Goal: Task Accomplishment & Management: Use online tool/utility

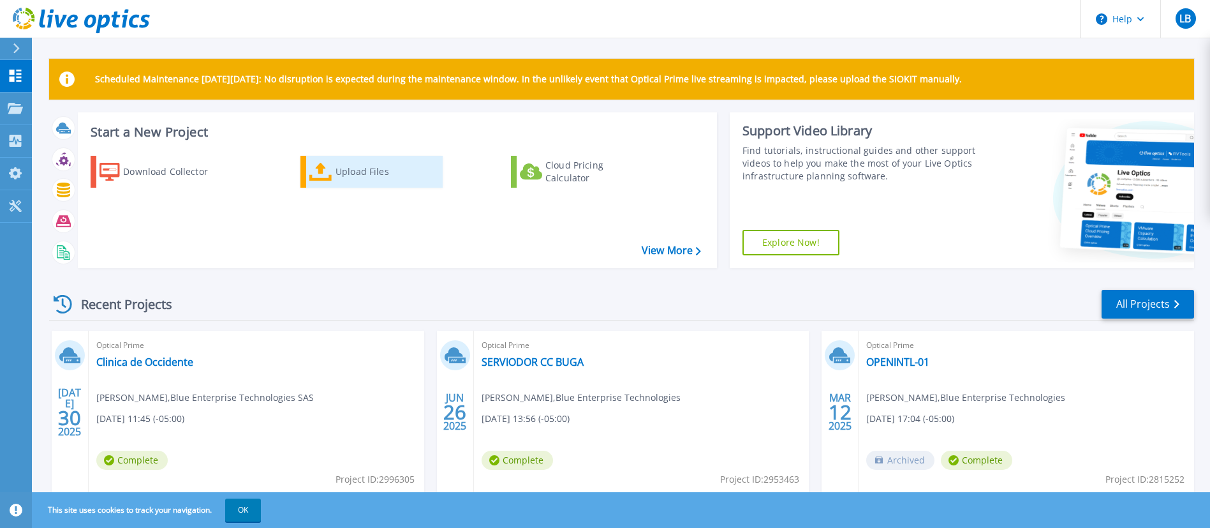
click at [376, 170] on div "Upload Files" at bounding box center [387, 172] width 102 height 26
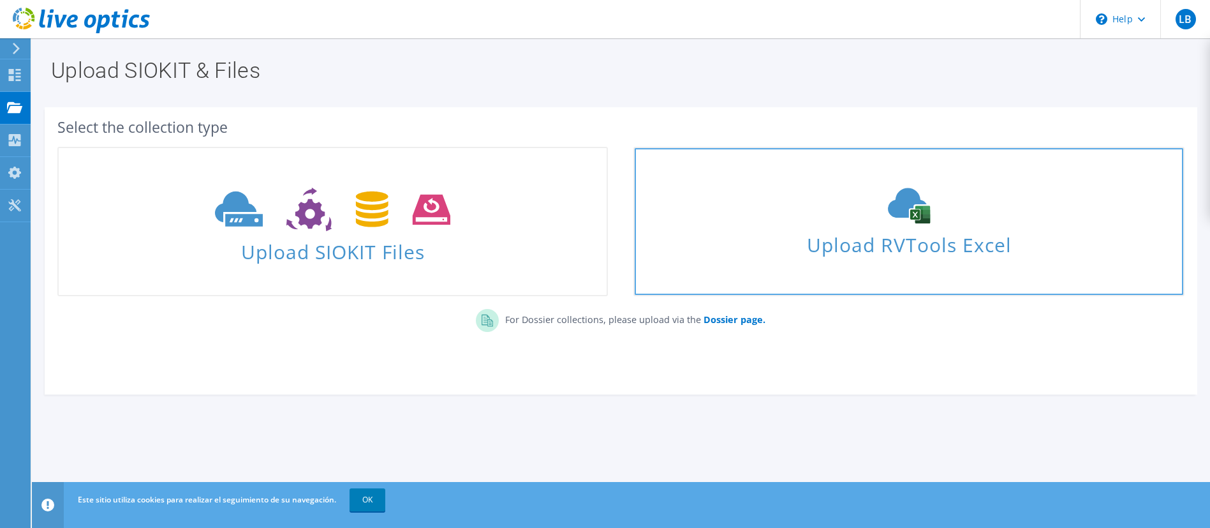
click at [918, 218] on use at bounding box center [909, 206] width 42 height 36
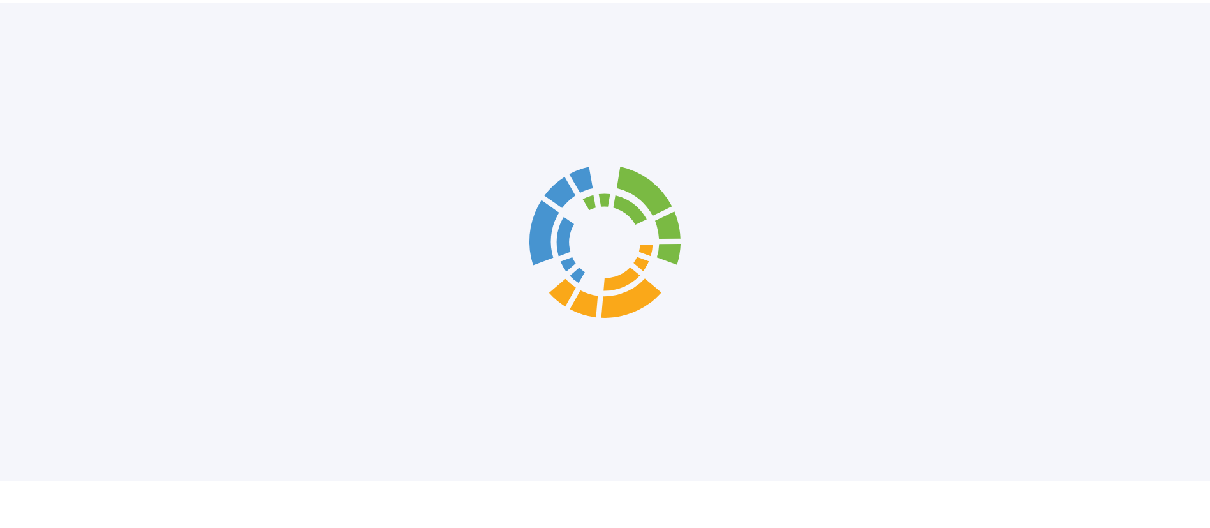
scroll to position [23, 0]
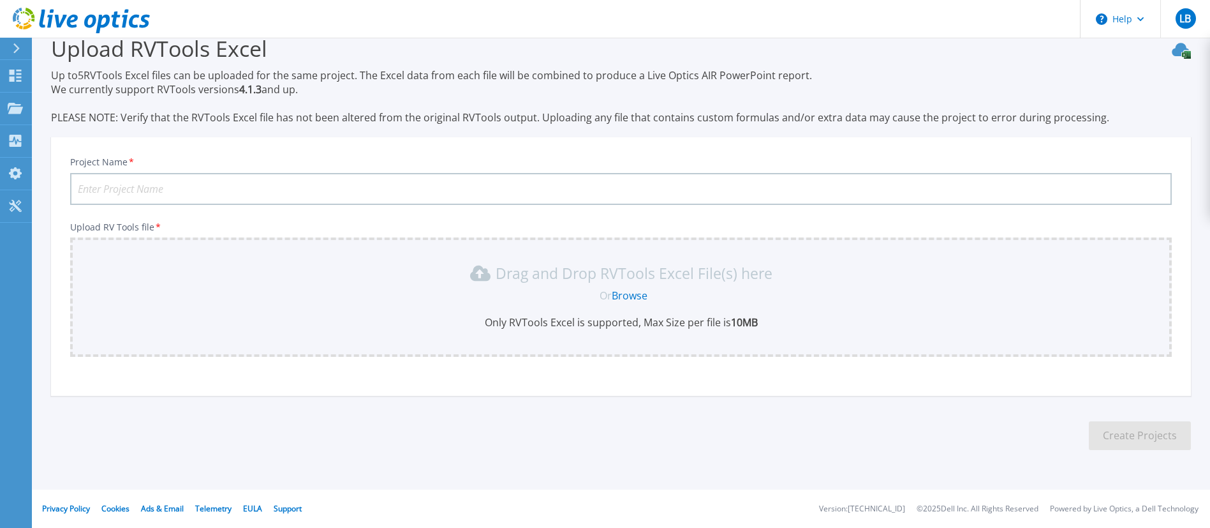
click at [404, 182] on input "Project Name *" at bounding box center [621, 189] width 1102 height 32
type input "[GEOGRAPHIC_DATA]"
click at [641, 296] on link "Browse" at bounding box center [630, 295] width 36 height 14
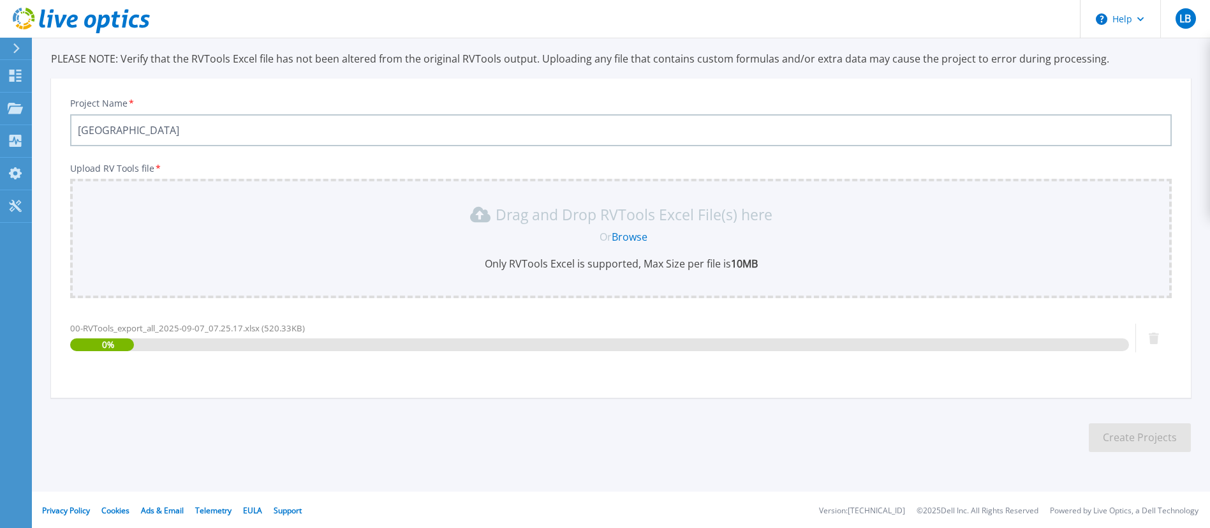
scroll to position [84, 0]
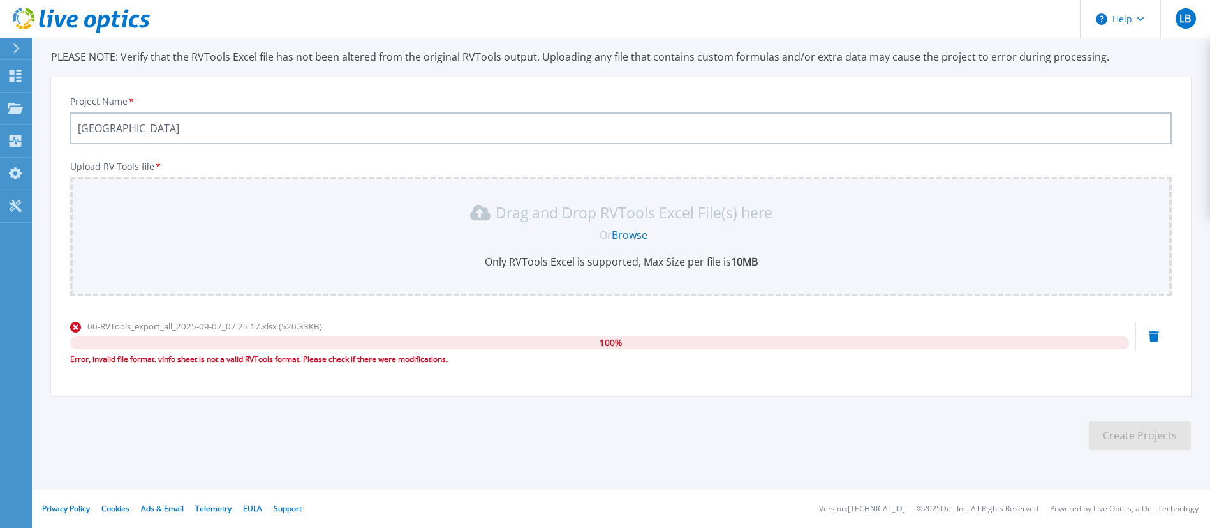
click at [633, 232] on link "Browse" at bounding box center [630, 235] width 36 height 14
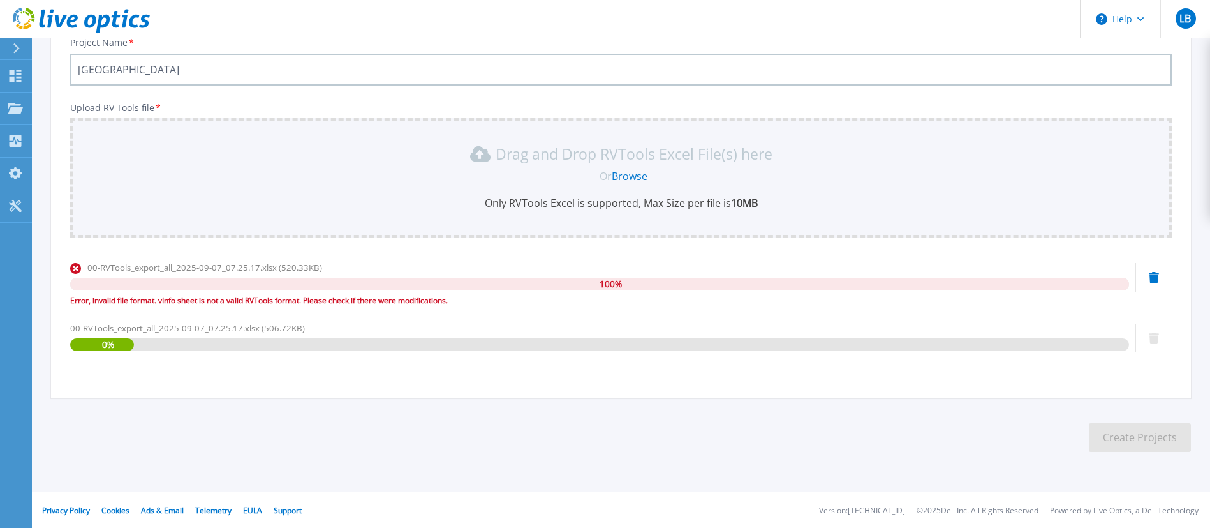
scroll to position [144, 0]
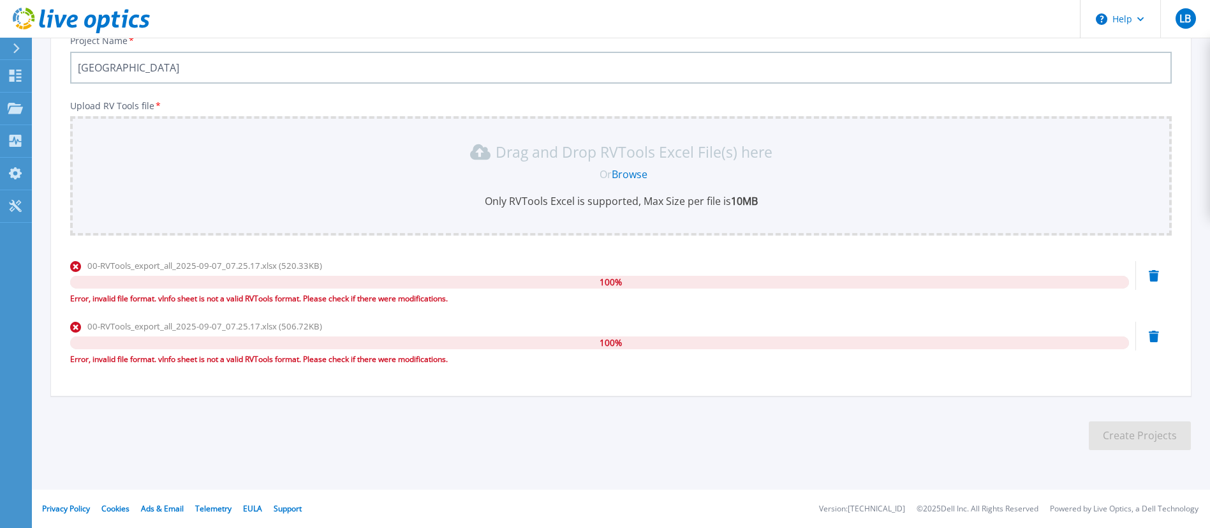
click at [195, 363] on div "Error, invalid file format. vInfo sheet is not a valid RVTools format. Please c…" at bounding box center [599, 359] width 1059 height 13
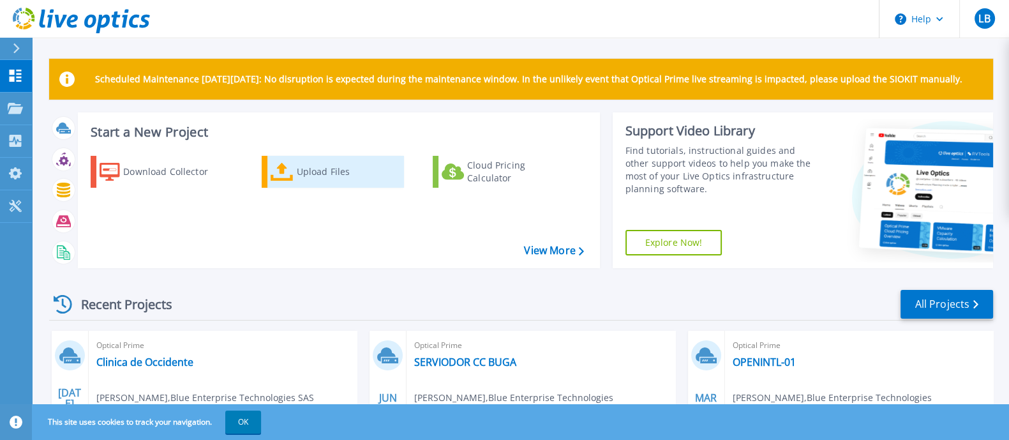
click at [319, 166] on div "Upload Files" at bounding box center [348, 172] width 102 height 26
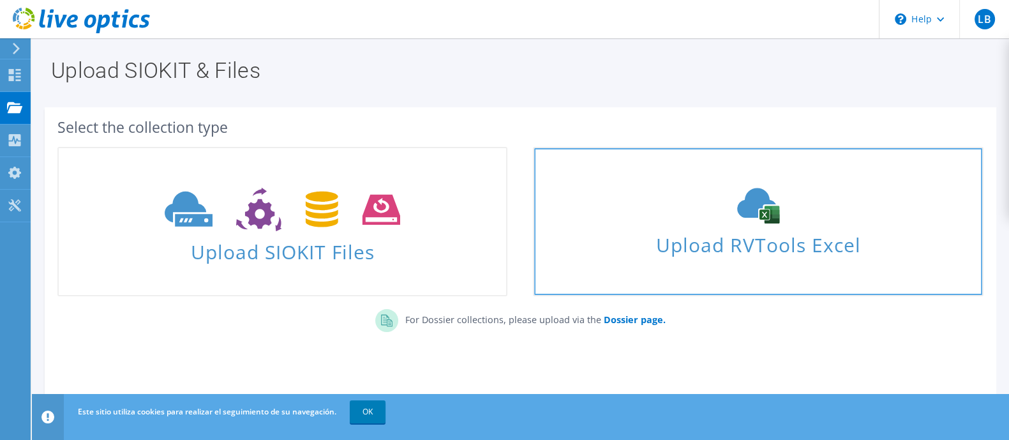
click at [747, 231] on span "Upload RVTools Excel" at bounding box center [757, 241] width 447 height 27
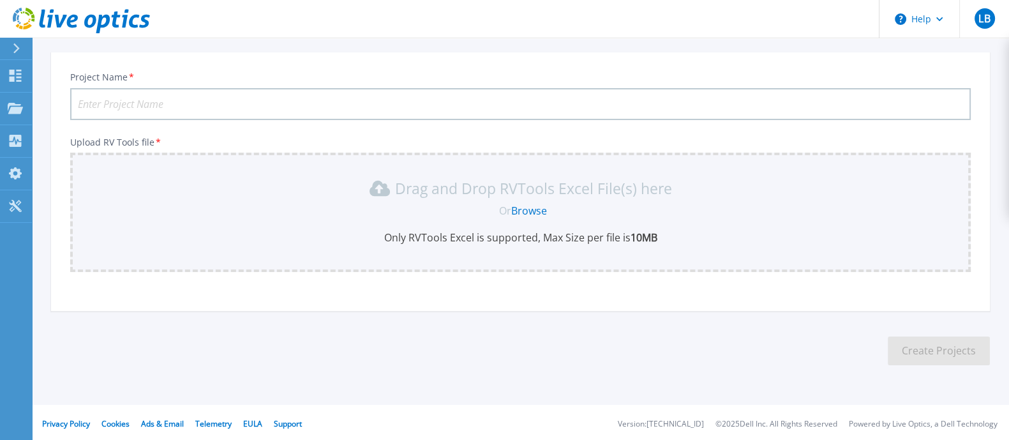
scroll to position [124, 0]
click at [175, 103] on input "Project Name *" at bounding box center [520, 102] width 900 height 32
drag, startPoint x: 155, startPoint y: 102, endPoint x: 198, endPoint y: 101, distance: 42.8
click at [198, 101] on input "Infraestructura USB" at bounding box center [520, 102] width 900 height 32
type input "Infraestructura [GEOGRAPHIC_DATA]"
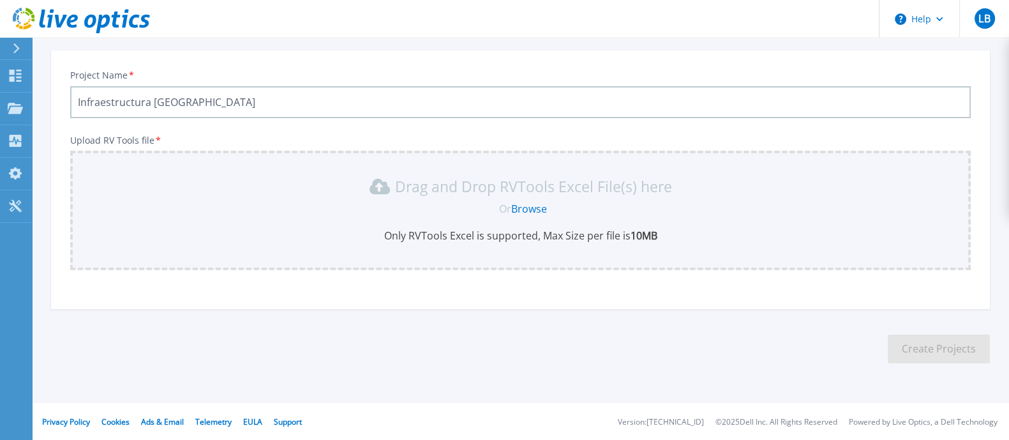
click at [521, 207] on link "Browse" at bounding box center [529, 209] width 36 height 14
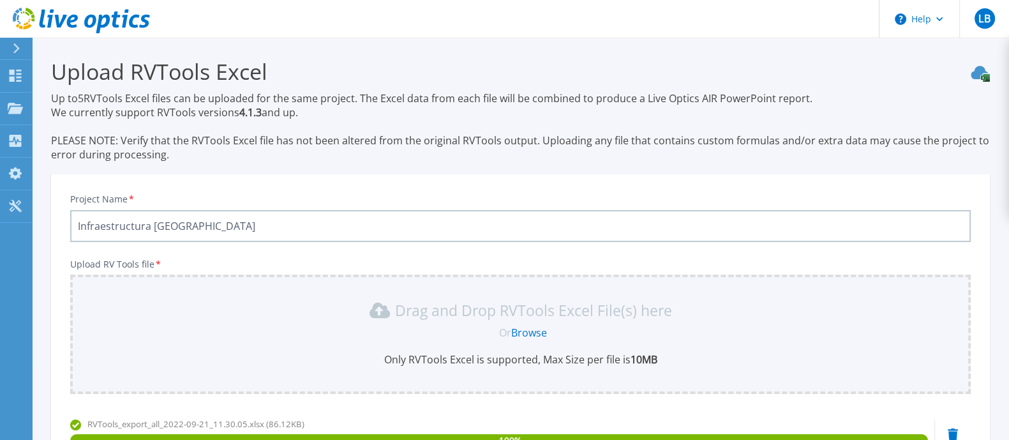
scroll to position [159, 0]
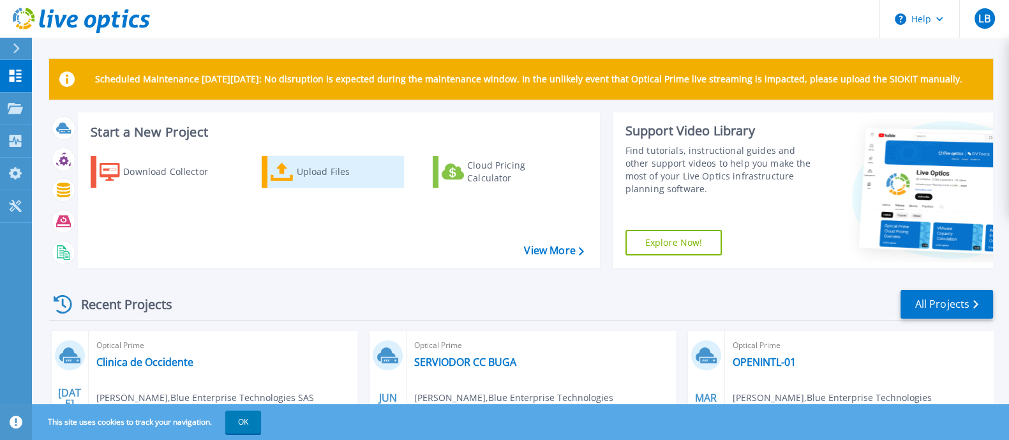
click at [314, 176] on div "Upload Files" at bounding box center [348, 172] width 102 height 26
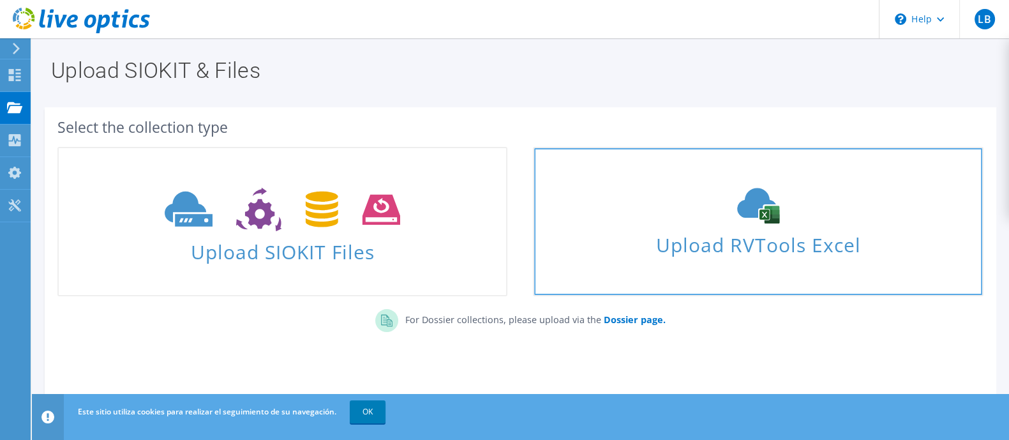
click at [779, 234] on span "Upload RVTools Excel" at bounding box center [757, 241] width 447 height 27
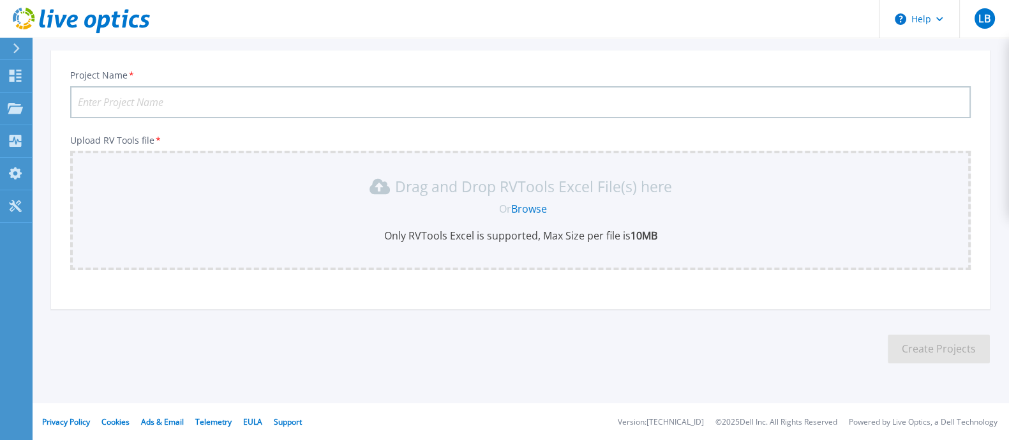
scroll to position [124, 0]
click at [267, 100] on input "Project Name *" at bounding box center [520, 102] width 900 height 32
click at [215, 109] on input "Infraestructura" at bounding box center [520, 102] width 900 height 32
click at [212, 103] on input "Infraestructura" at bounding box center [520, 102] width 900 height 32
type input "Infraestructura Comfenalco"
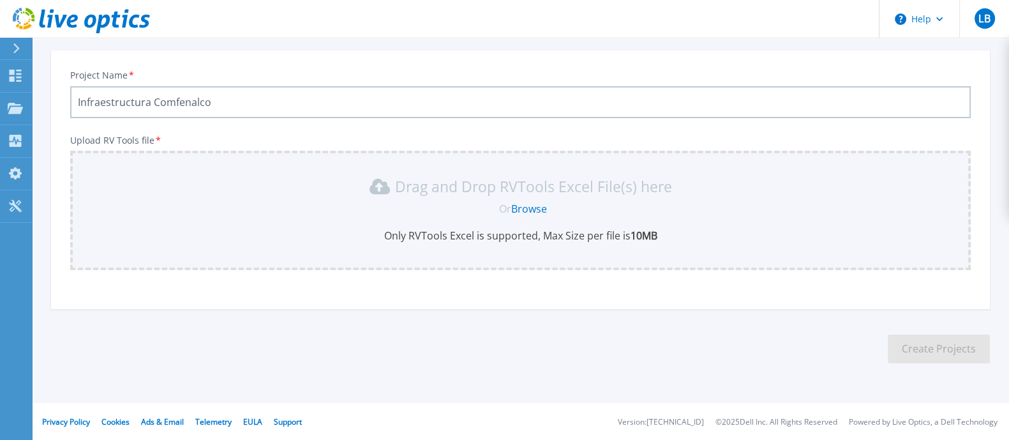
click at [538, 205] on link "Browse" at bounding box center [529, 209] width 36 height 14
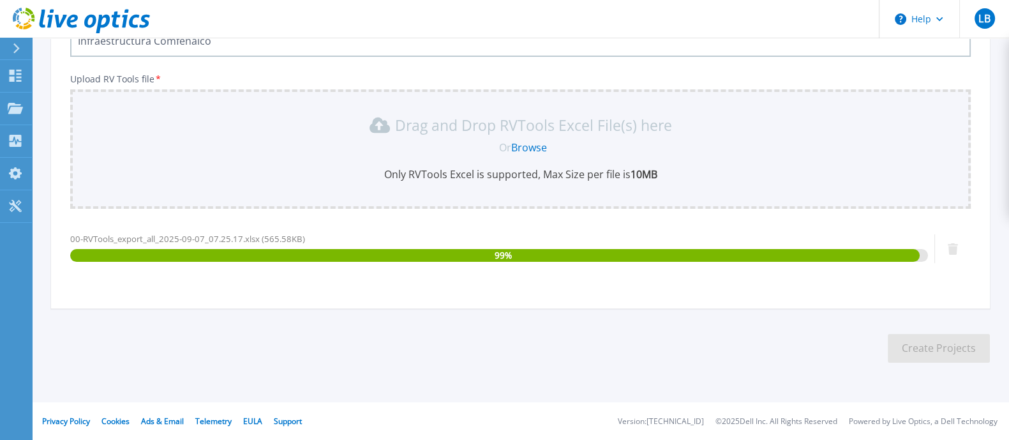
scroll to position [105, 0]
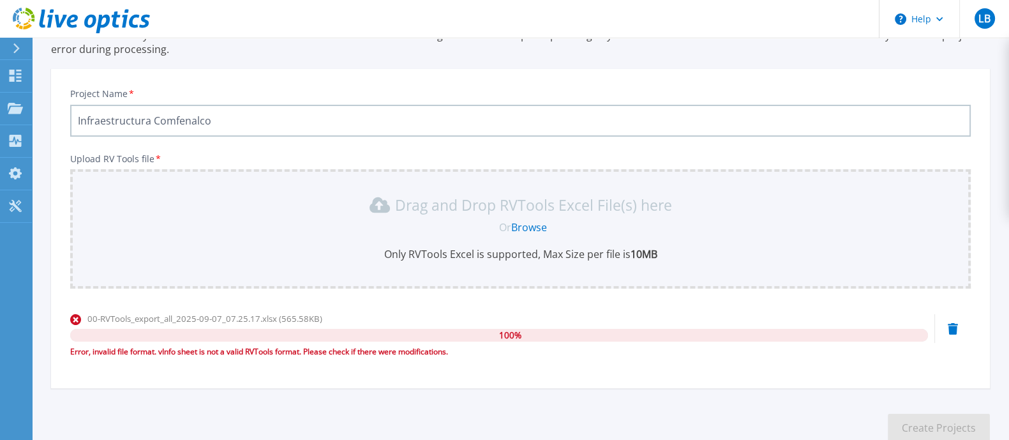
click at [532, 233] on link "Browse" at bounding box center [529, 227] width 36 height 14
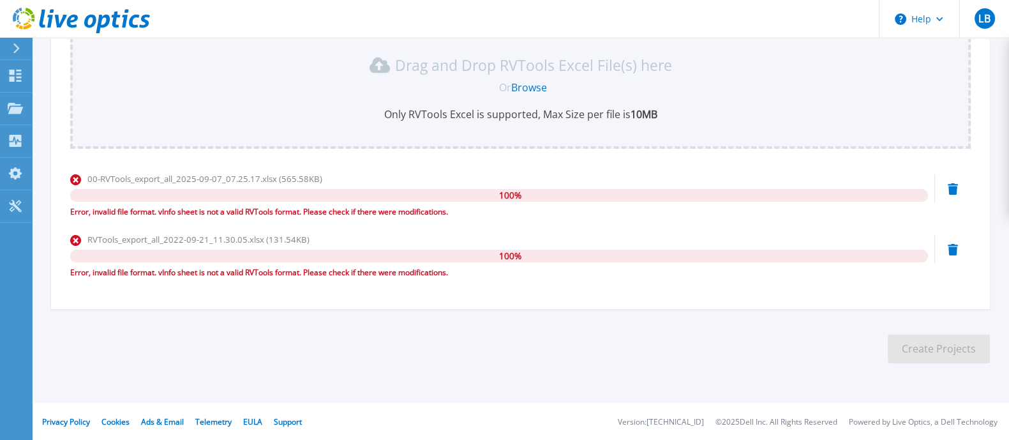
scroll to position [0, 0]
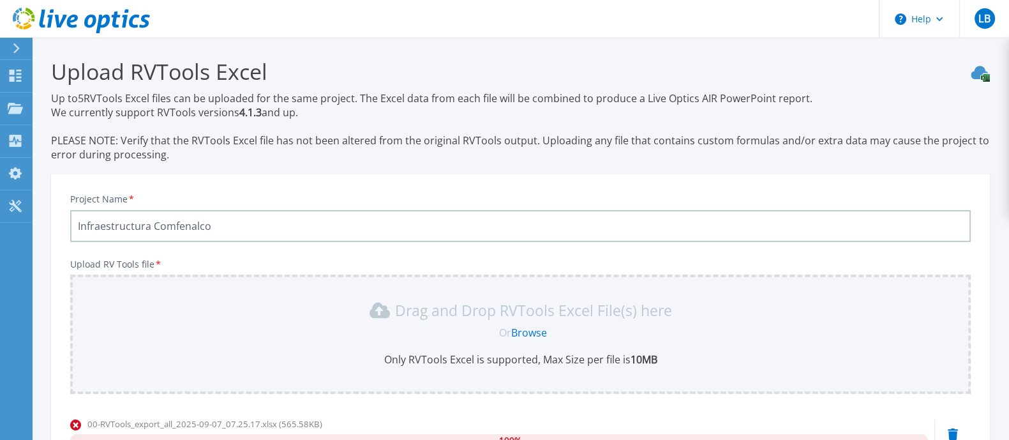
click at [521, 335] on link "Browse" at bounding box center [529, 332] width 36 height 14
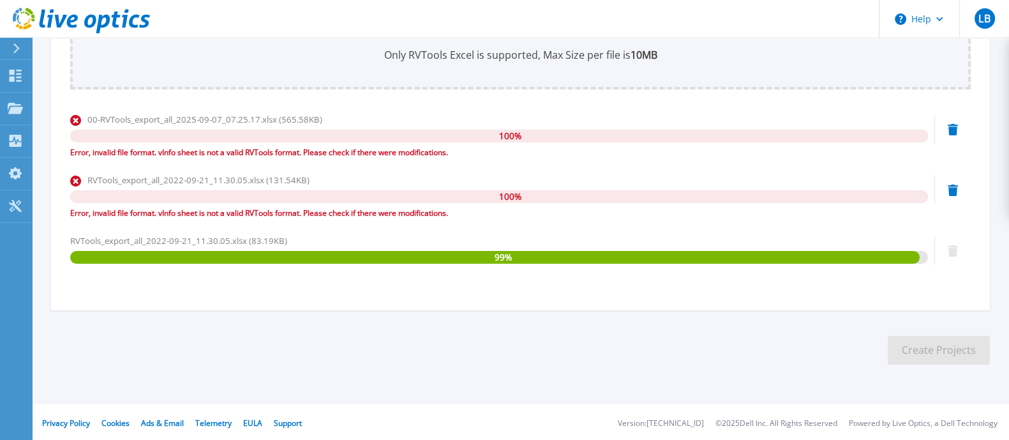
scroll to position [306, 0]
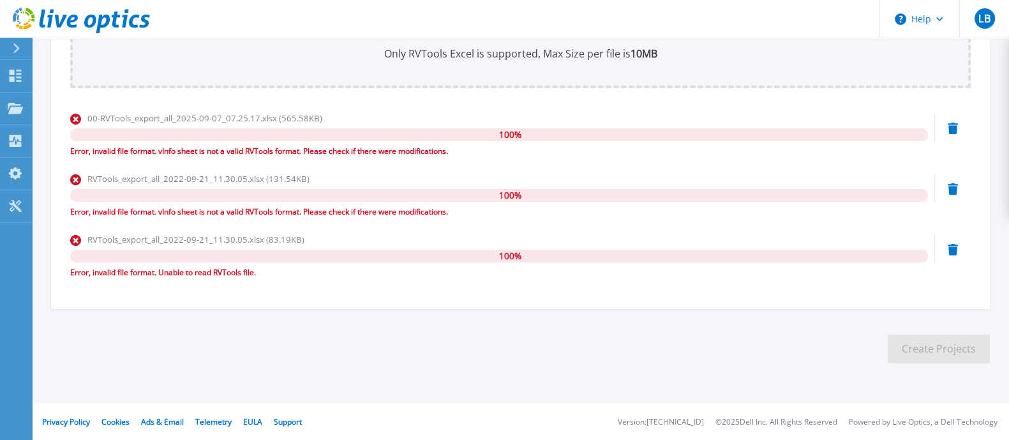
click at [951, 244] on icon at bounding box center [953, 249] width 10 height 11
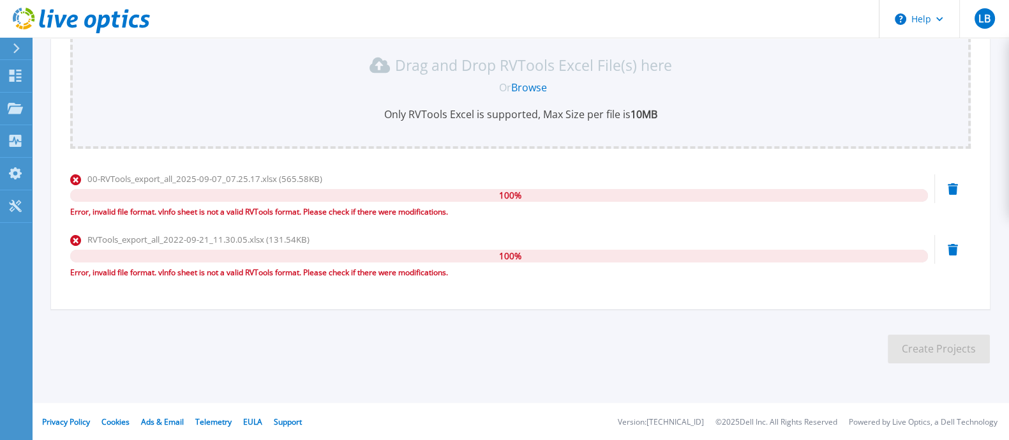
click at [957, 191] on icon at bounding box center [953, 188] width 10 height 11
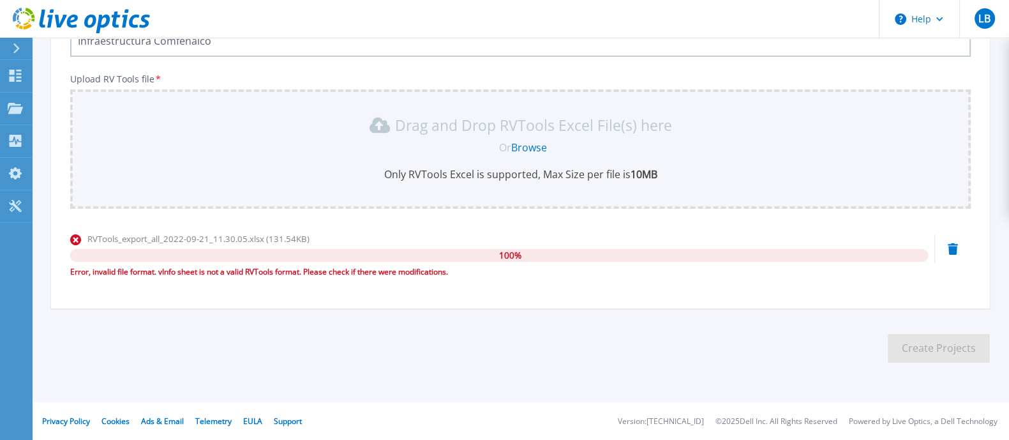
click at [957, 245] on div "RVTools_export_all_2022-09-21_11.30.05.xlsx (131.54KB) 100 % Error, invalid fil…" at bounding box center [520, 259] width 900 height 54
click at [956, 245] on icon at bounding box center [953, 248] width 10 height 11
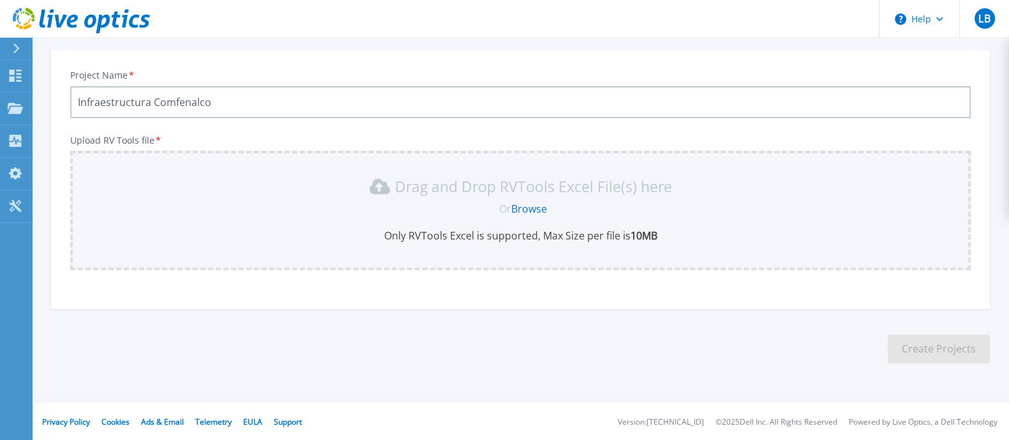
click at [533, 197] on div "Drag and Drop RVTools Excel File(s) here Or Browse Only RVTools Excel is suppor…" at bounding box center [520, 209] width 885 height 66
click at [533, 212] on link "Browse" at bounding box center [529, 209] width 36 height 14
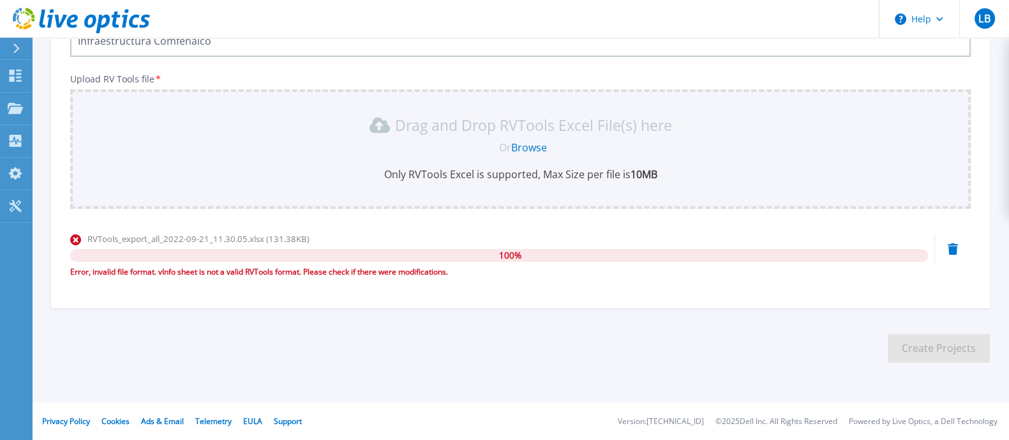
click at [941, 248] on div "RVTools_export_all_2022-09-21_11.30.05.xlsx (131.38KB) 100 % Error, invalid fil…" at bounding box center [520, 259] width 900 height 54
click at [949, 250] on icon at bounding box center [953, 248] width 10 height 11
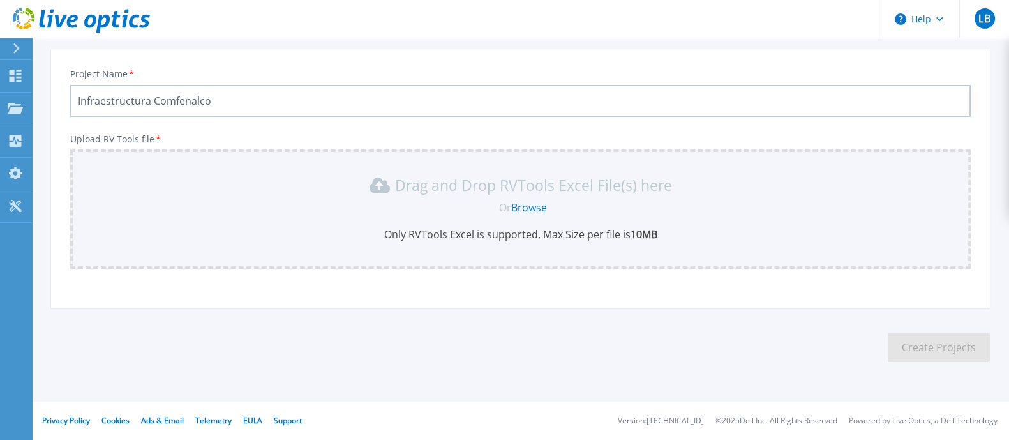
scroll to position [124, 0]
click at [533, 208] on link "Browse" at bounding box center [529, 209] width 36 height 14
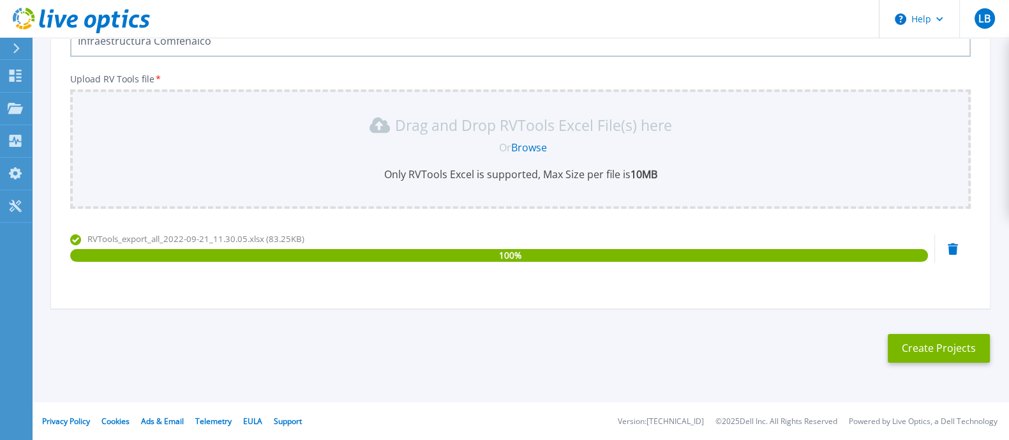
click at [958, 249] on div "RVTools_export_all_2022-09-21_11.30.05.xlsx (83.25KB) 100 %" at bounding box center [520, 259] width 900 height 54
click at [955, 250] on icon at bounding box center [953, 248] width 10 height 11
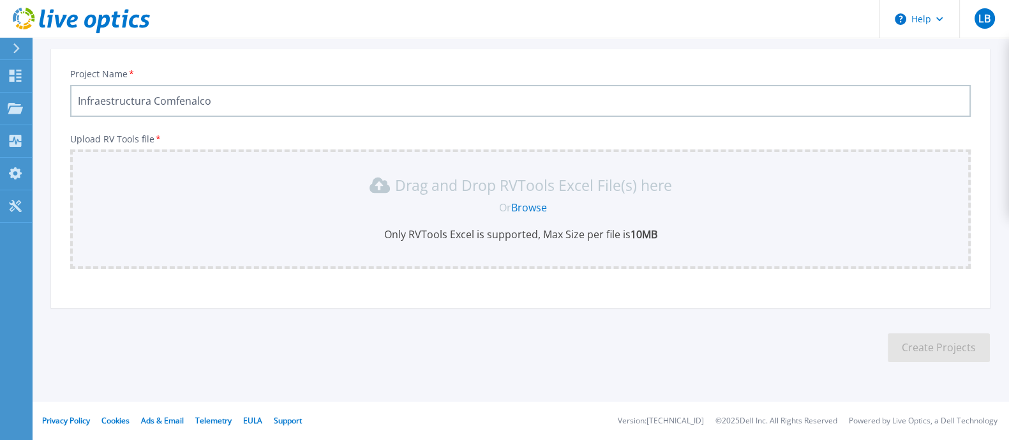
scroll to position [124, 0]
click at [533, 211] on link "Browse" at bounding box center [529, 209] width 36 height 14
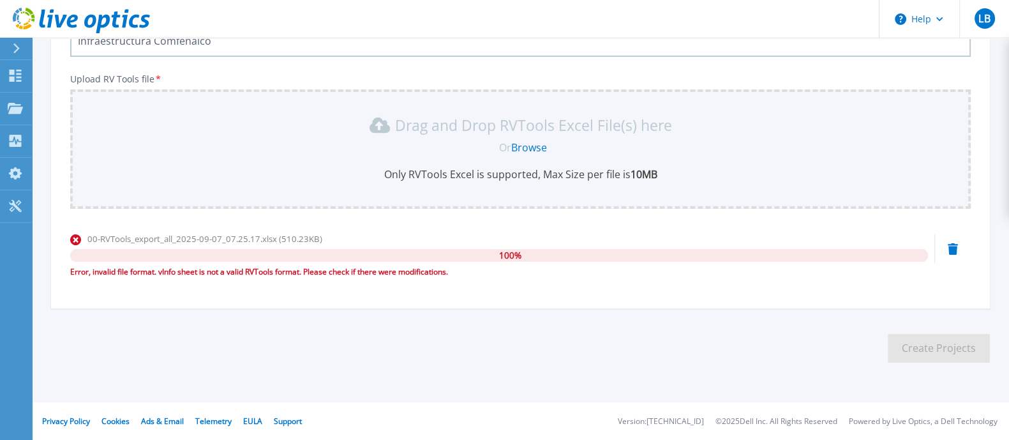
click at [953, 258] on div "00-RVTools_export_all_2025-09-07_07.25.17.xlsx (510.23KB) 100 % Error, invalid …" at bounding box center [520, 259] width 900 height 54
click at [956, 247] on icon at bounding box center [953, 248] width 10 height 11
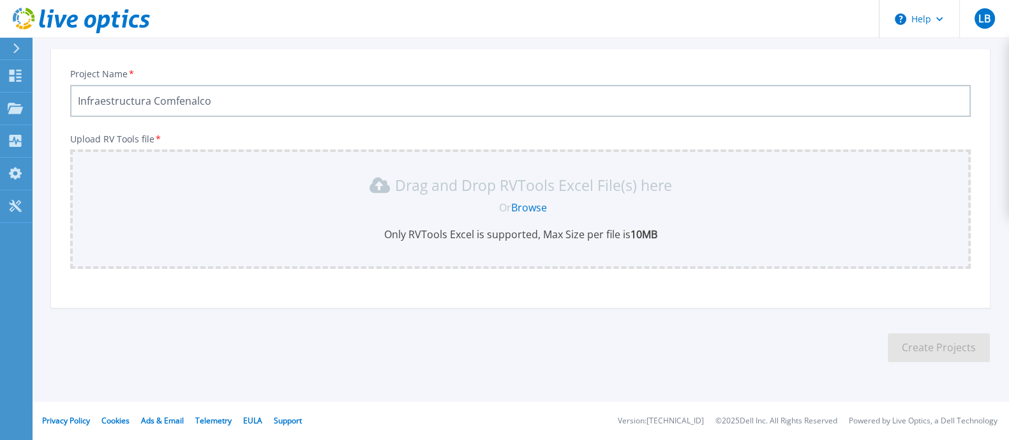
scroll to position [124, 0]
click at [537, 202] on link "Browse" at bounding box center [529, 209] width 36 height 14
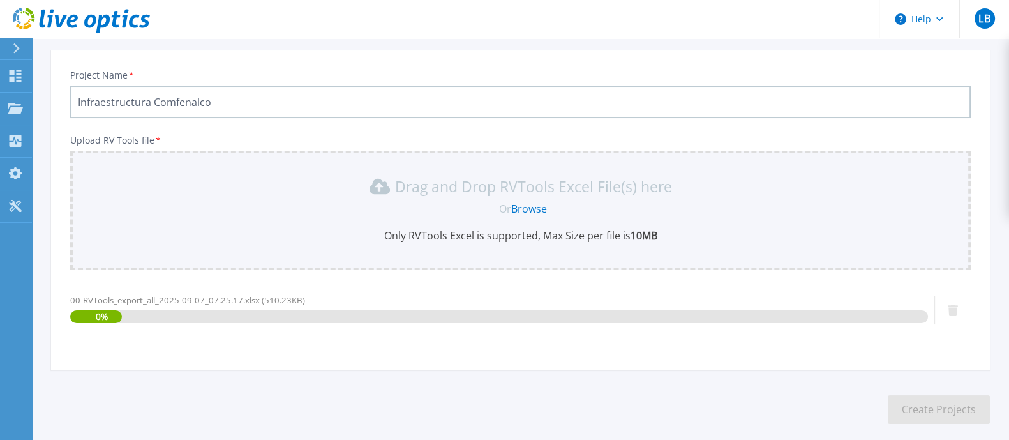
scroll to position [185, 0]
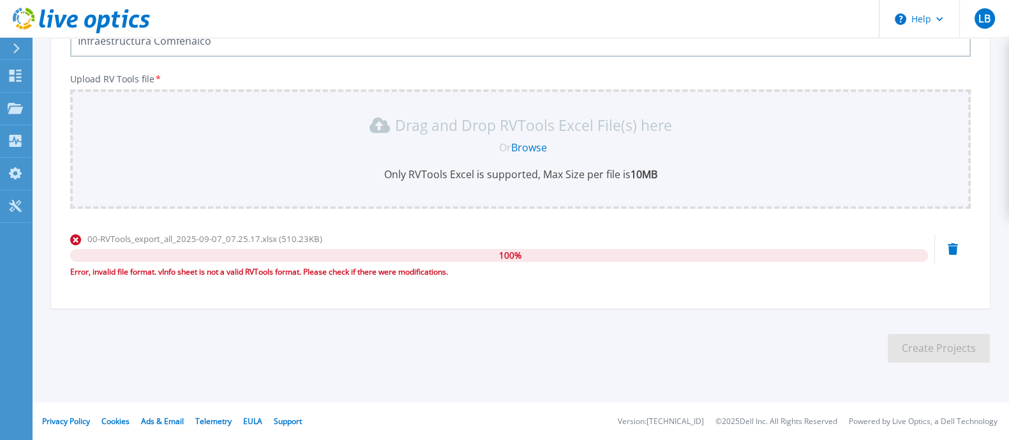
click at [955, 247] on icon at bounding box center [953, 248] width 10 height 11
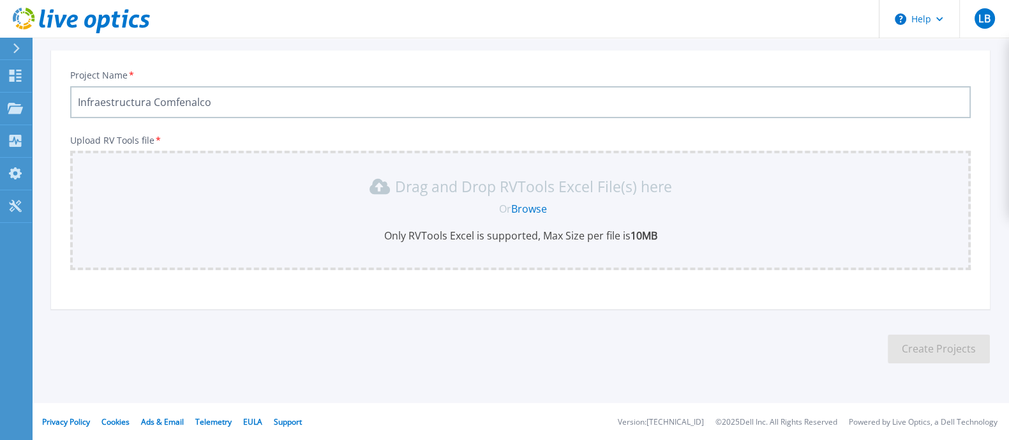
click at [534, 206] on link "Browse" at bounding box center [529, 209] width 36 height 14
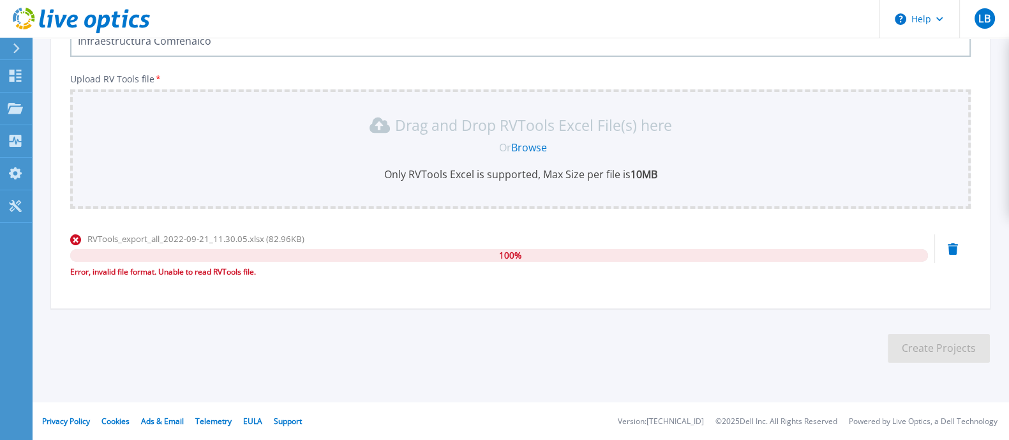
click at [949, 250] on icon at bounding box center [953, 248] width 10 height 11
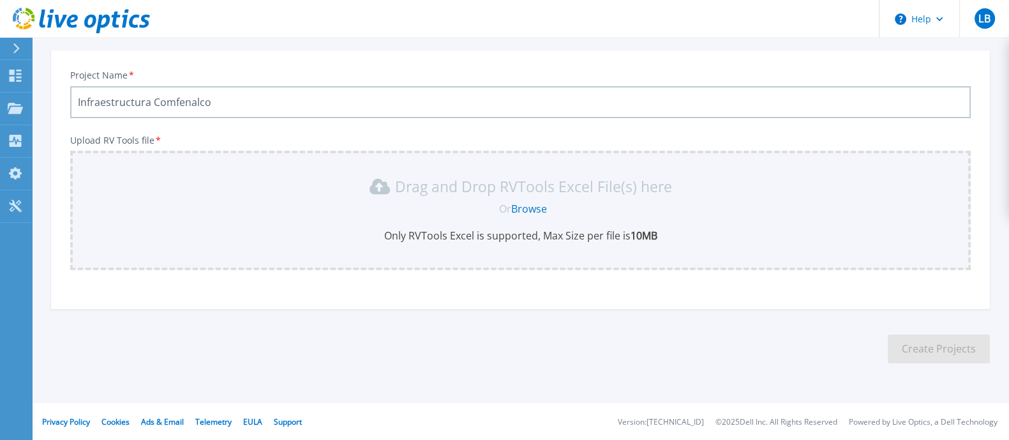
click at [530, 211] on link "Browse" at bounding box center [529, 209] width 36 height 14
click at [536, 205] on link "Browse" at bounding box center [529, 209] width 36 height 14
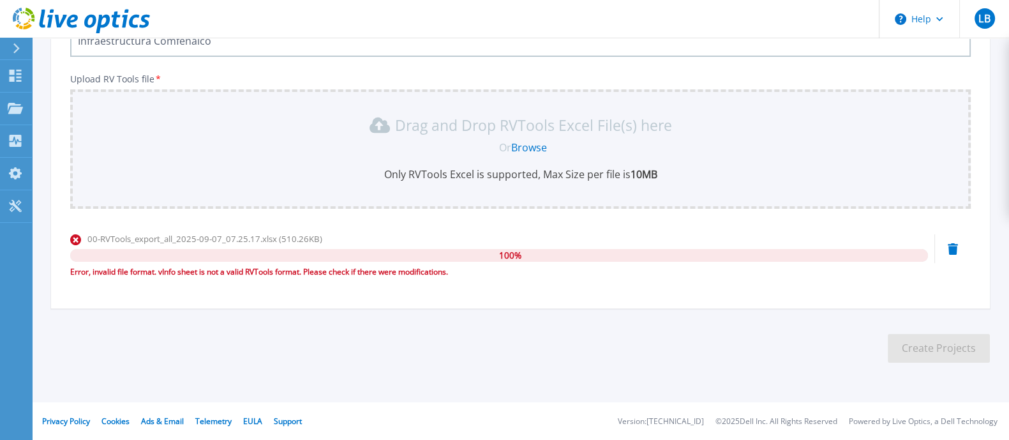
click at [955, 252] on icon at bounding box center [953, 248] width 10 height 11
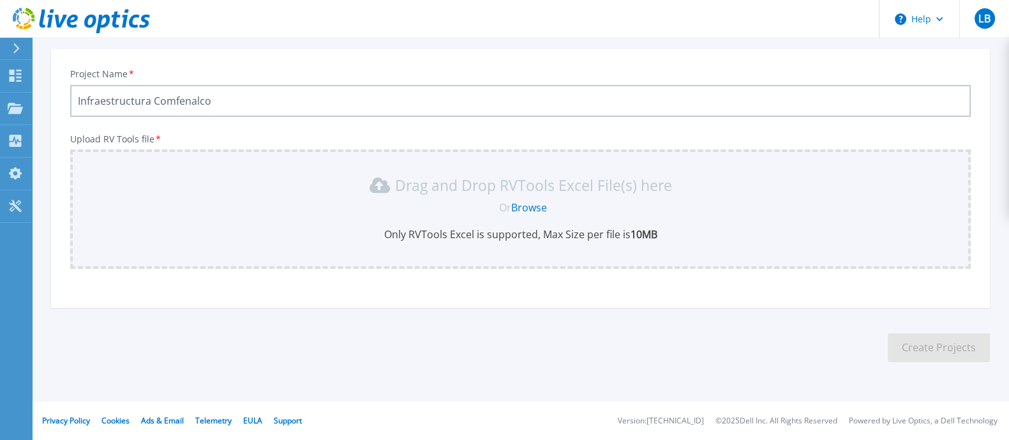
scroll to position [124, 0]
click at [528, 208] on link "Browse" at bounding box center [529, 209] width 36 height 14
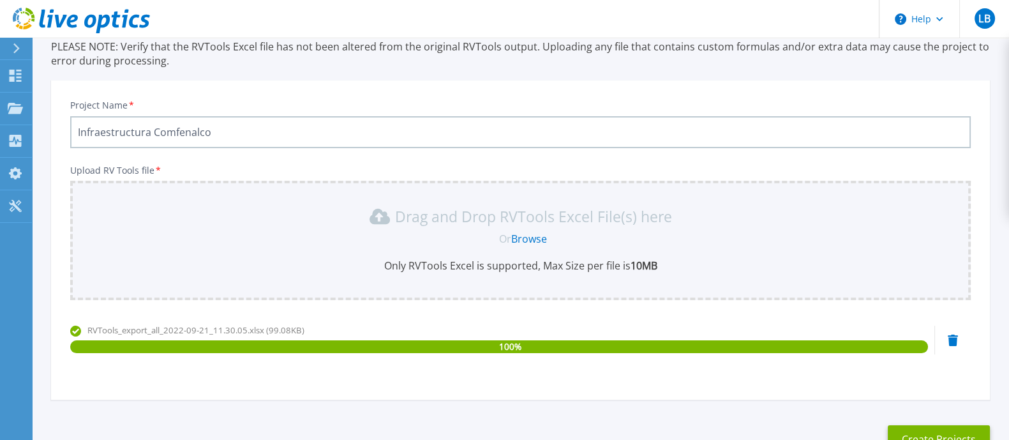
scroll to position [185, 0]
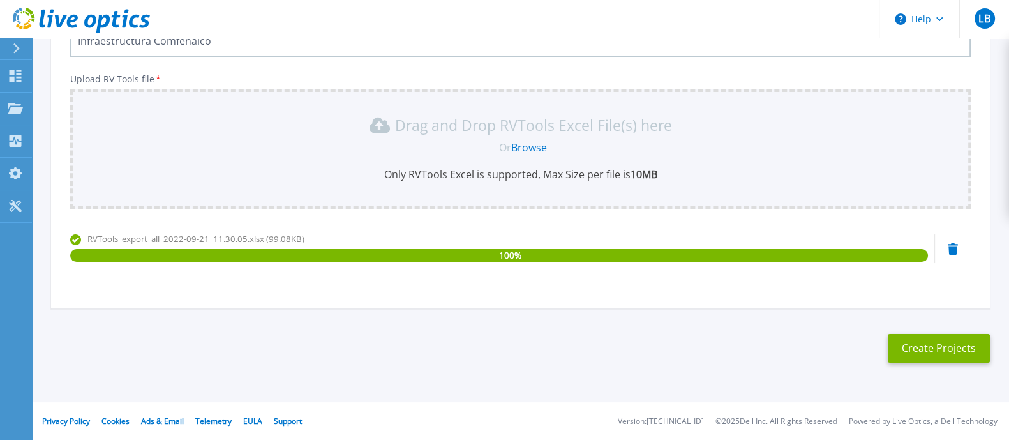
click at [949, 253] on icon at bounding box center [953, 248] width 10 height 11
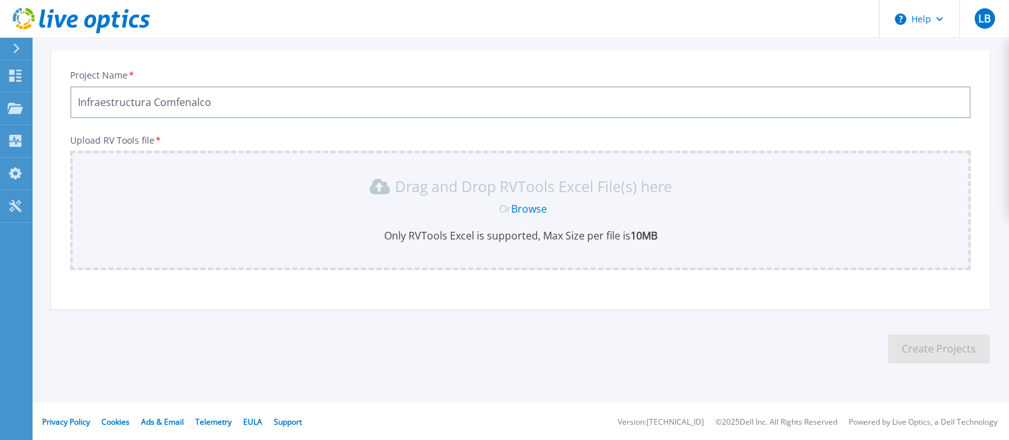
click at [522, 212] on link "Browse" at bounding box center [529, 209] width 36 height 14
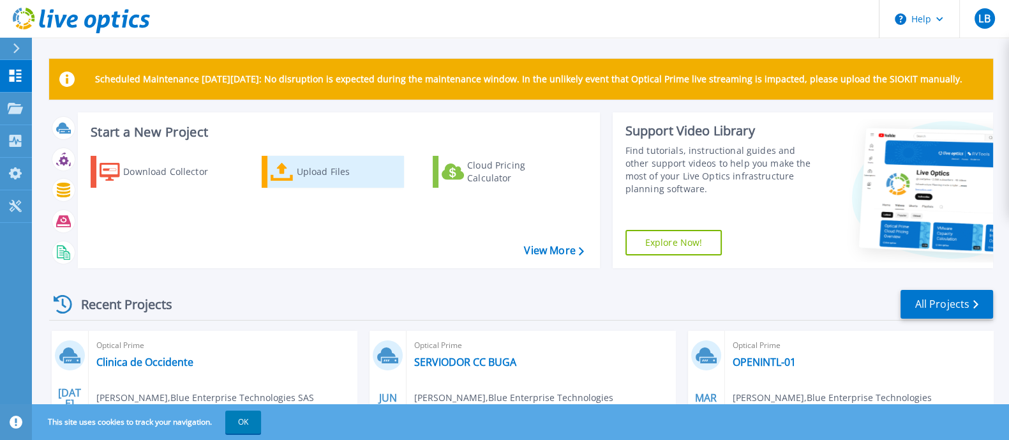
click at [329, 180] on div "Upload Files" at bounding box center [348, 172] width 102 height 26
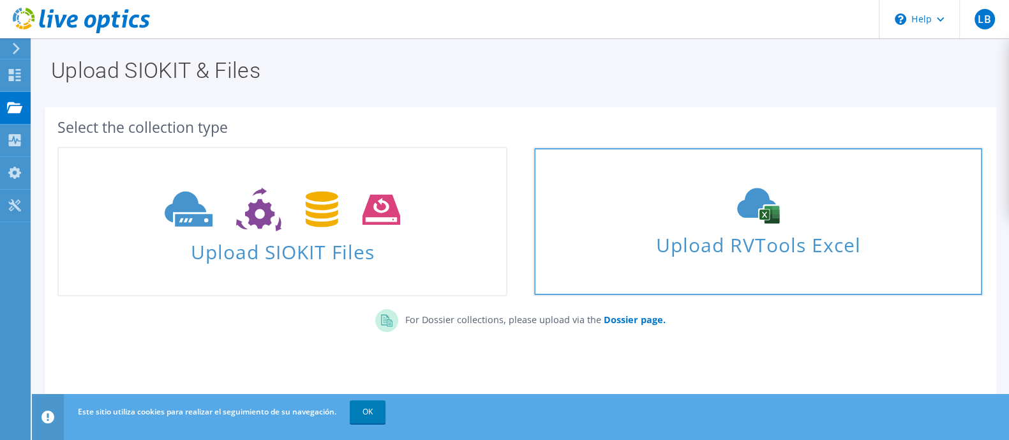
click at [756, 250] on span "Upload RVTools Excel" at bounding box center [757, 241] width 447 height 27
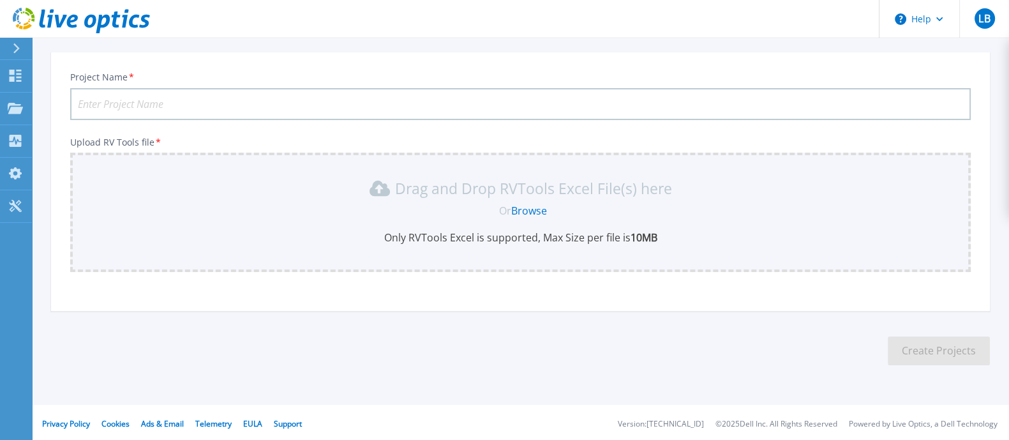
scroll to position [124, 0]
click at [528, 206] on link "Browse" at bounding box center [529, 209] width 36 height 14
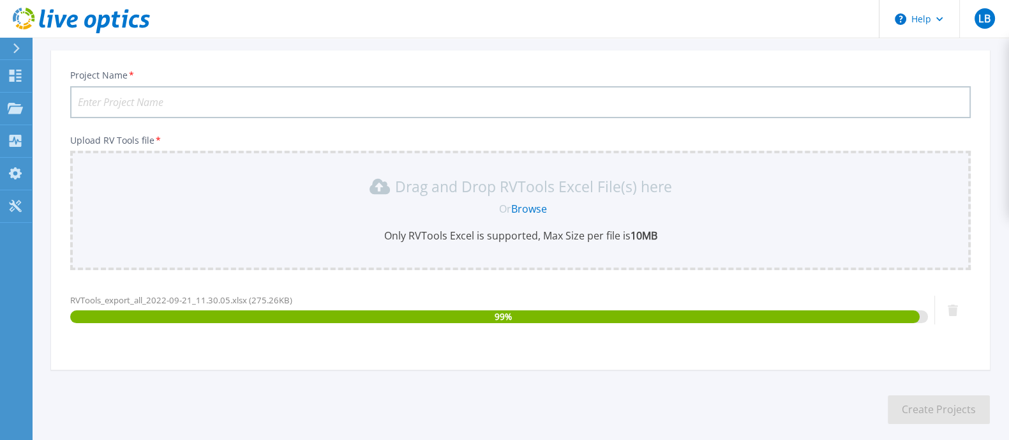
scroll to position [185, 0]
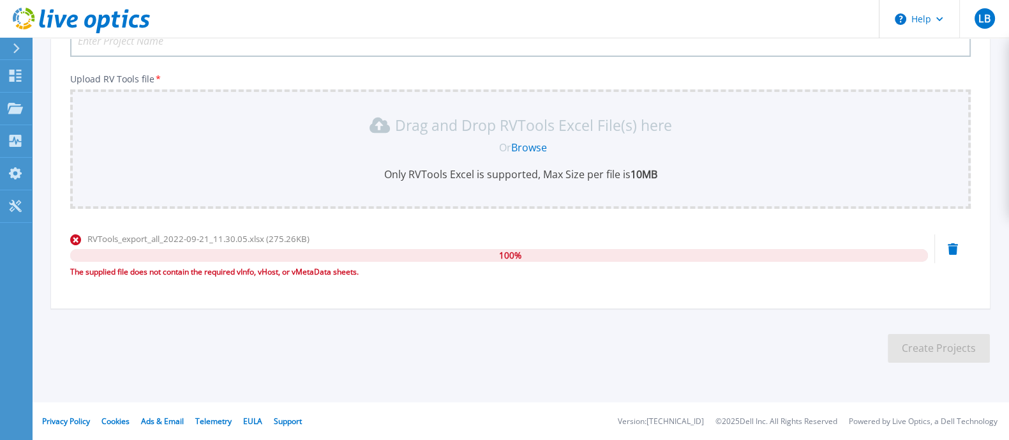
click at [958, 250] on div "RVTools_export_all_2022-09-21_11.30.05.xlsx (275.26KB) 100 % The supplied file …" at bounding box center [520, 259] width 900 height 54
click at [951, 250] on icon at bounding box center [953, 248] width 10 height 11
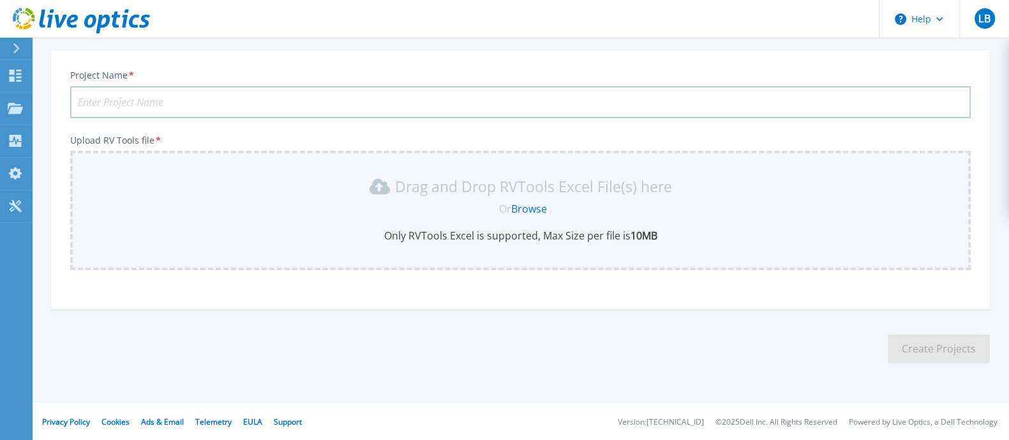
click at [547, 212] on div "Or Browse" at bounding box center [523, 209] width 880 height 14
click at [542, 208] on link "Browse" at bounding box center [529, 209] width 36 height 14
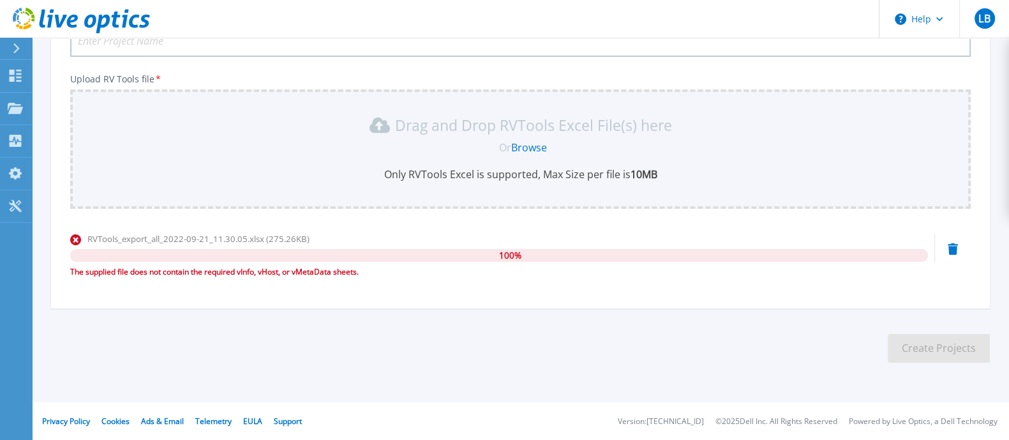
click at [945, 251] on div "RVTools_export_all_2022-09-21_11.30.05.xlsx (275.26KB) 100 % The supplied file …" at bounding box center [520, 259] width 900 height 54
click at [945, 244] on div "RVTools_export_all_2022-09-21_11.30.05.xlsx (275.26KB) 100 % The supplied file …" at bounding box center [520, 259] width 900 height 54
click at [952, 242] on div at bounding box center [953, 248] width 10 height 13
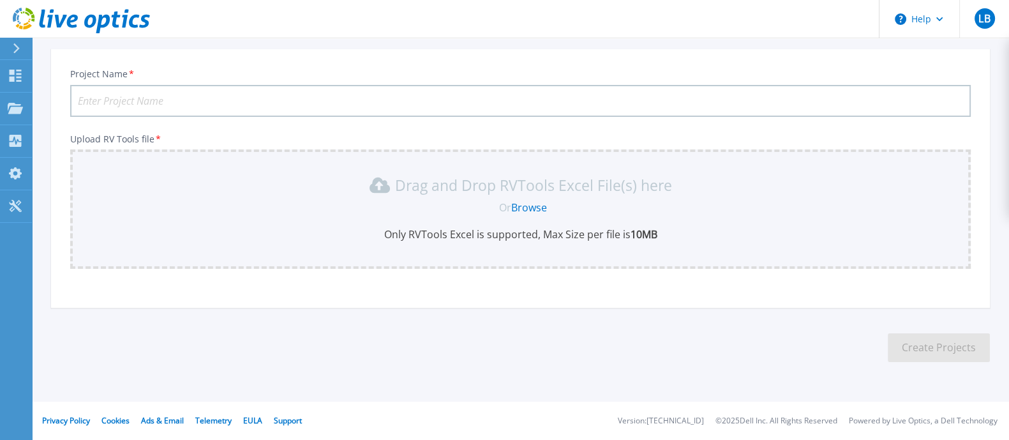
scroll to position [124, 0]
click at [536, 202] on link "Browse" at bounding box center [529, 209] width 36 height 14
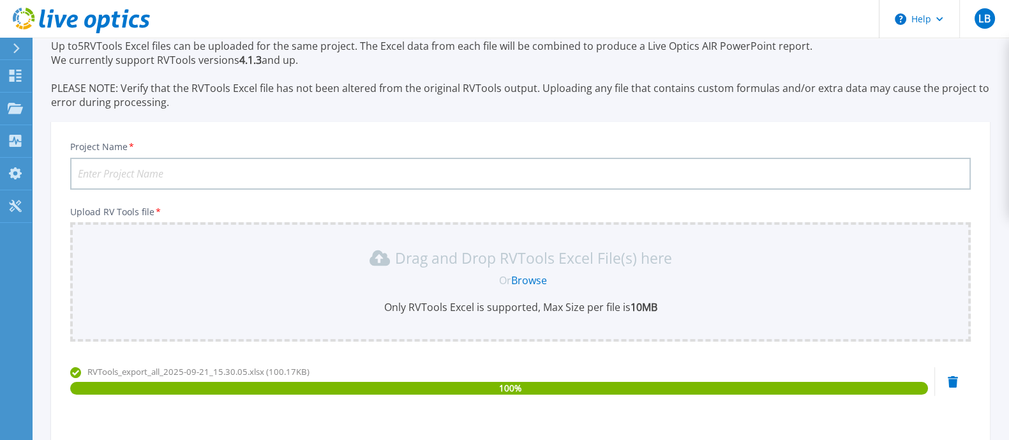
scroll to position [0, 0]
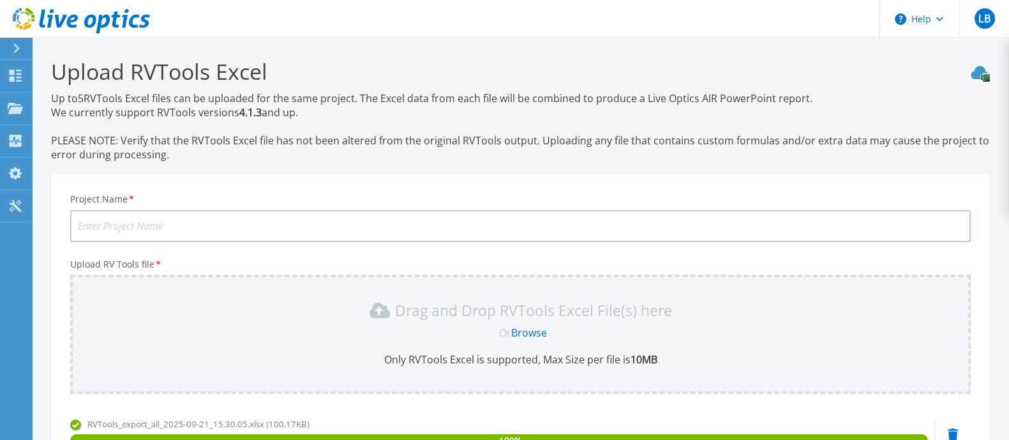
click at [255, 224] on input "Project Name *" at bounding box center [520, 226] width 900 height 32
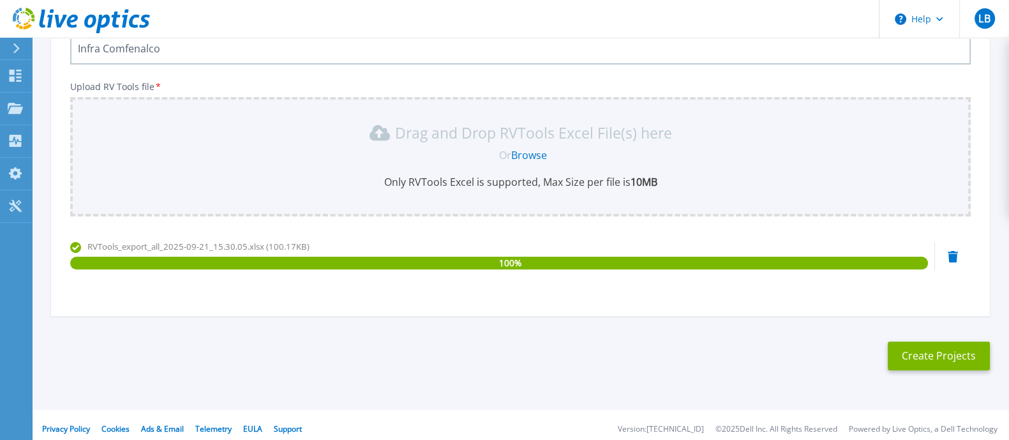
scroll to position [185, 0]
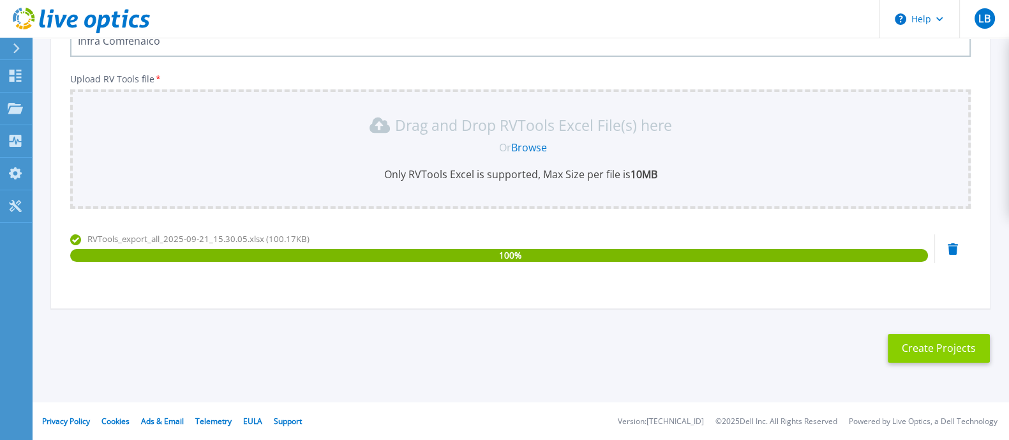
type input "Infra Comfenalco"
click at [909, 354] on button "Create Projects" at bounding box center [939, 348] width 102 height 29
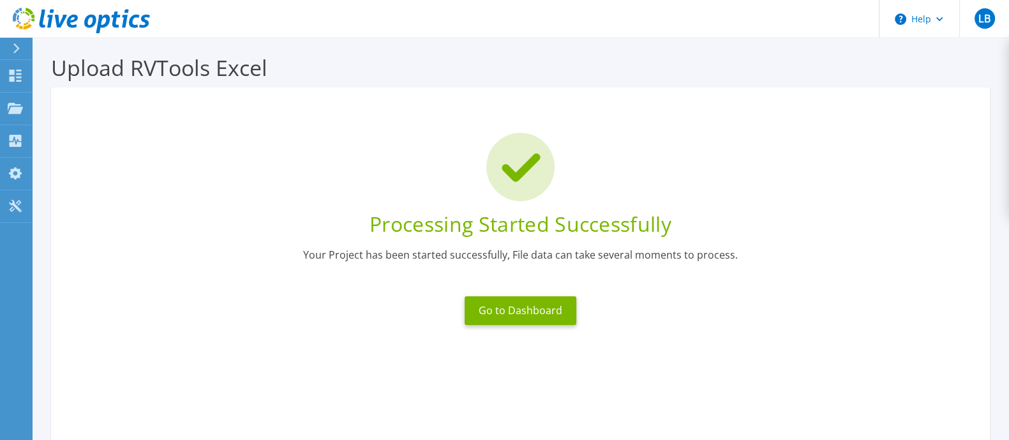
scroll to position [0, 0]
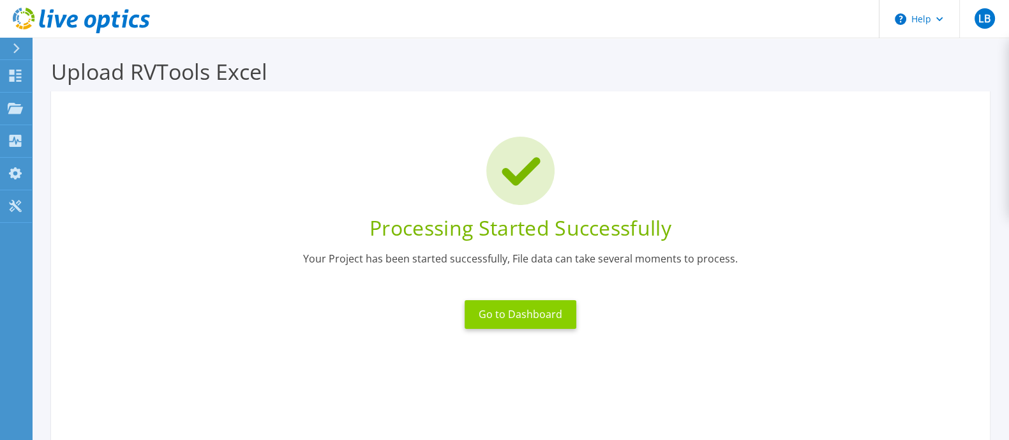
click at [506, 324] on button "Go to Dashboard" at bounding box center [521, 314] width 112 height 29
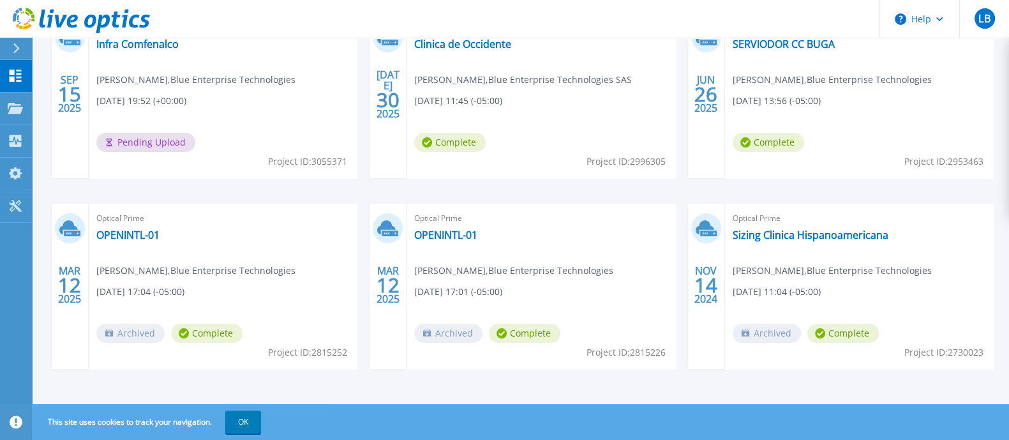
scroll to position [318, 0]
click at [242, 116] on div "RVTools Infra Comfenalco [PERSON_NAME] , Blue Enterprise Technologies [DATE] 19…" at bounding box center [223, 94] width 268 height 165
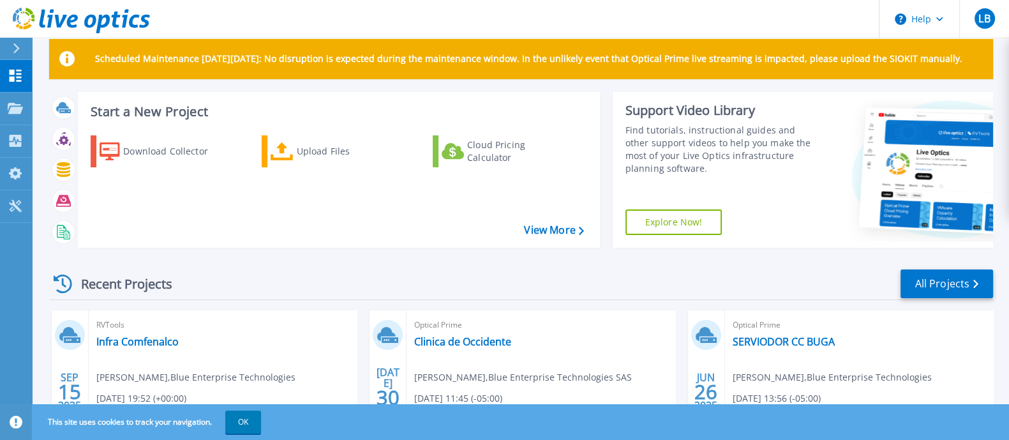
scroll to position [159, 0]
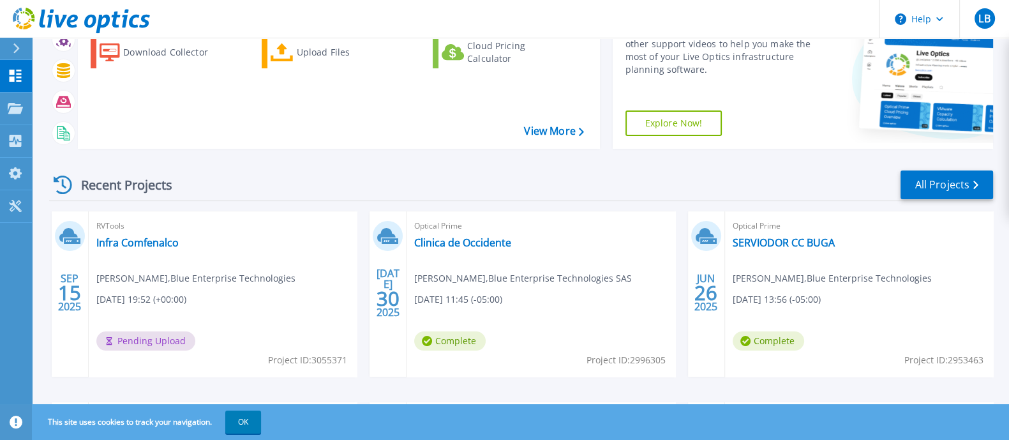
scroll to position [318, 0]
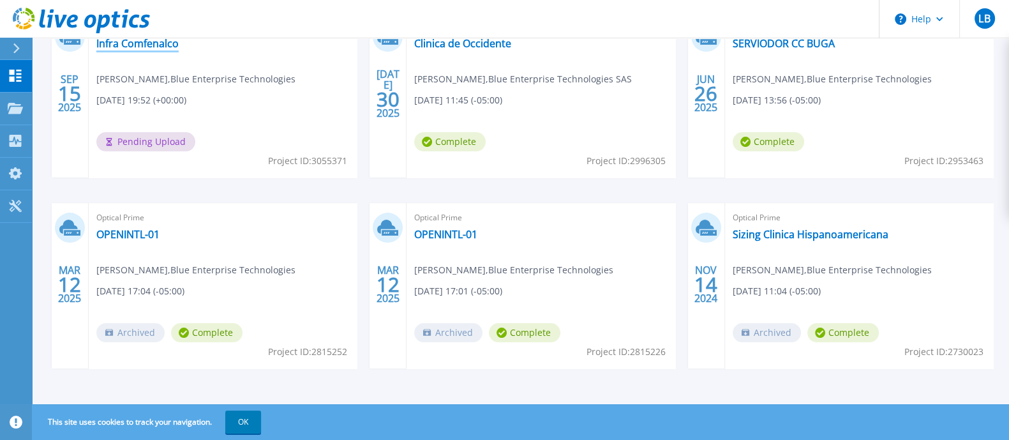
click at [144, 44] on link "Infra Comfenalco" at bounding box center [137, 43] width 82 height 13
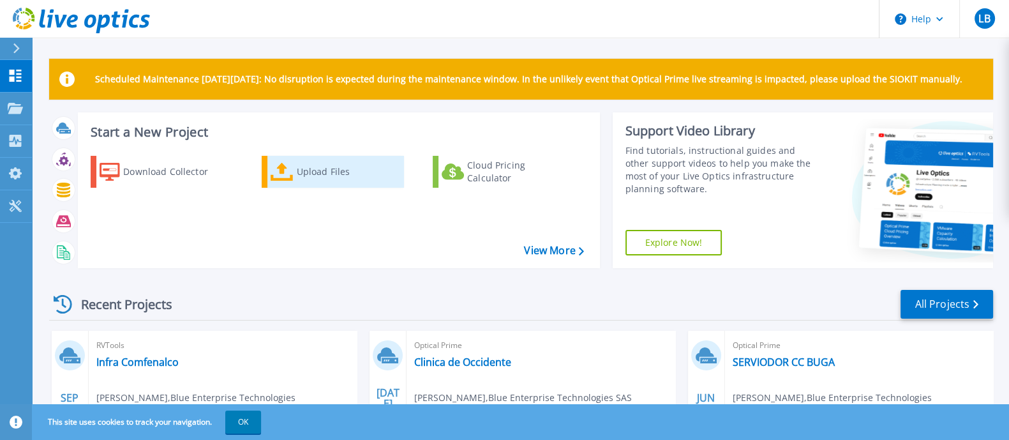
click at [292, 174] on icon at bounding box center [282, 172] width 23 height 19
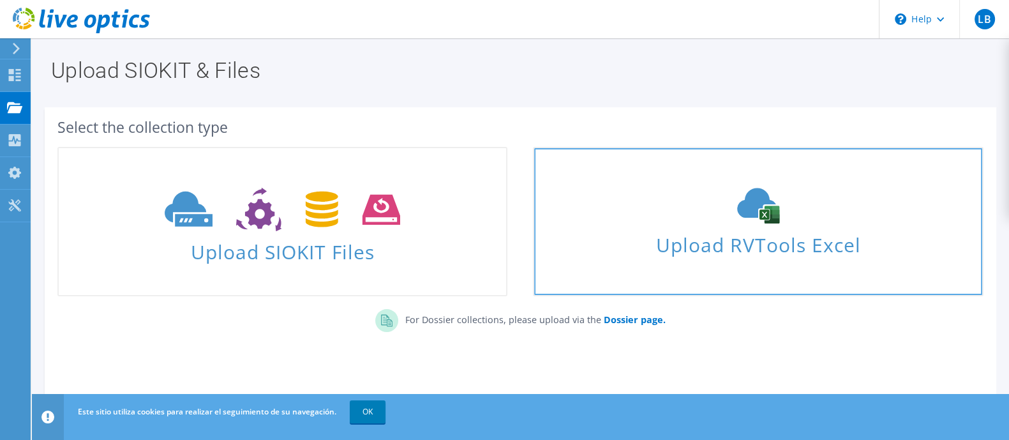
click at [764, 260] on link "Upload RVTools Excel" at bounding box center [758, 221] width 450 height 149
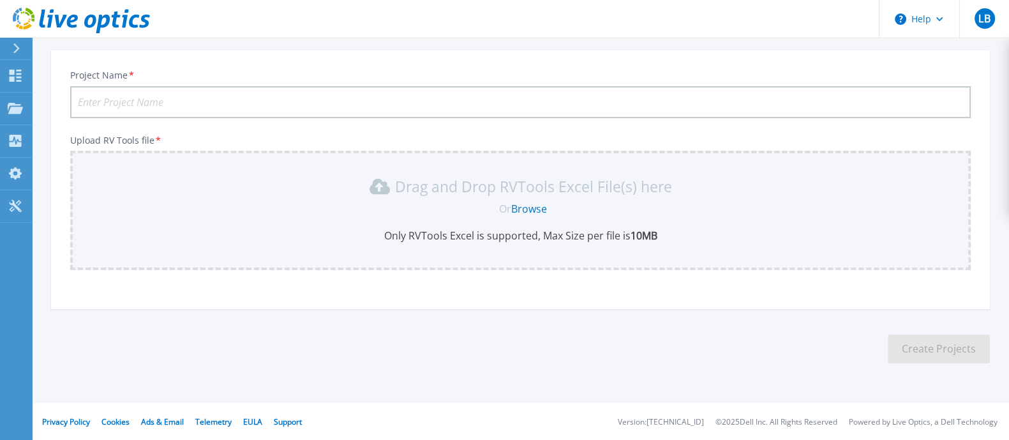
scroll to position [124, 0]
click at [521, 209] on link "Browse" at bounding box center [529, 209] width 36 height 14
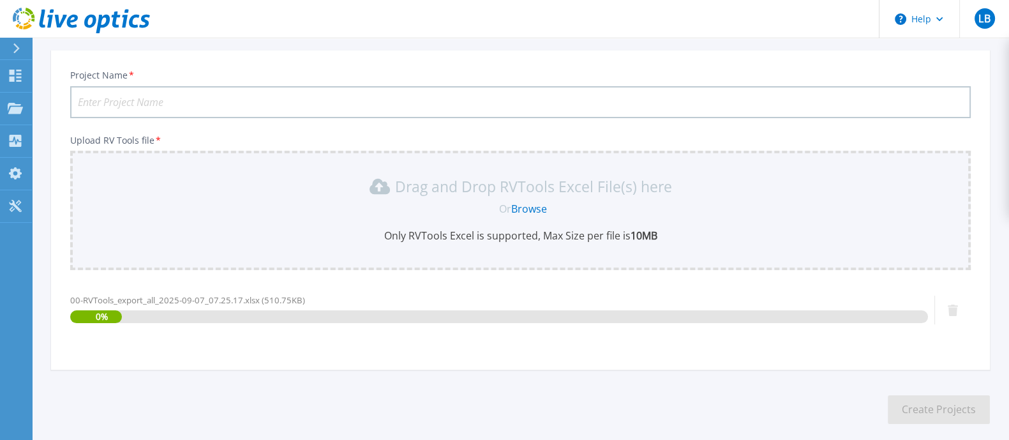
scroll to position [185, 0]
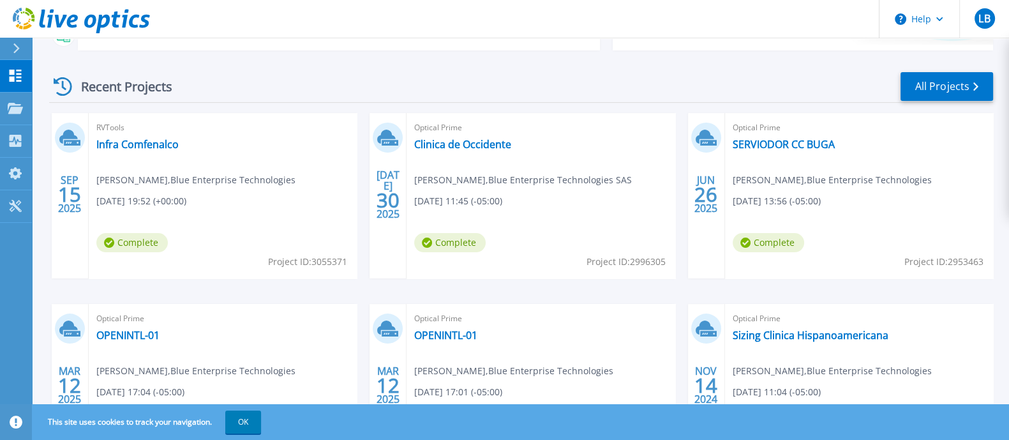
scroll to position [239, 0]
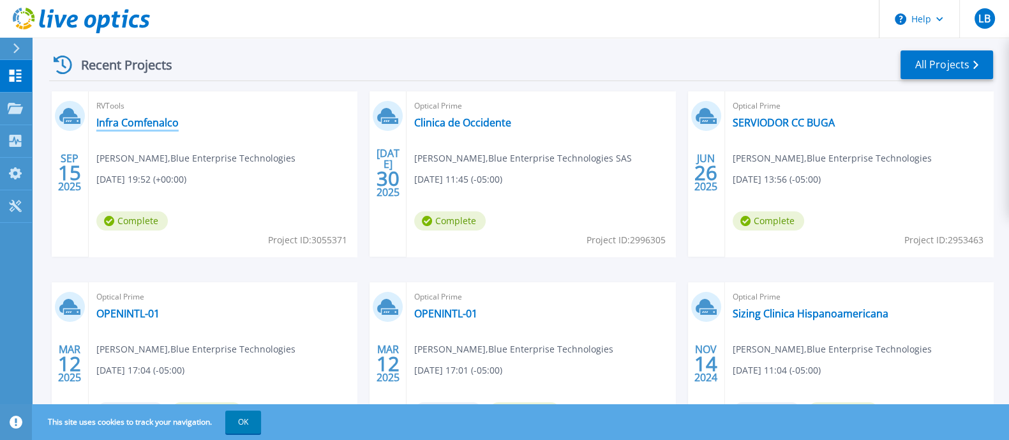
click at [151, 119] on link "Infra Comfenalco" at bounding box center [137, 122] width 82 height 13
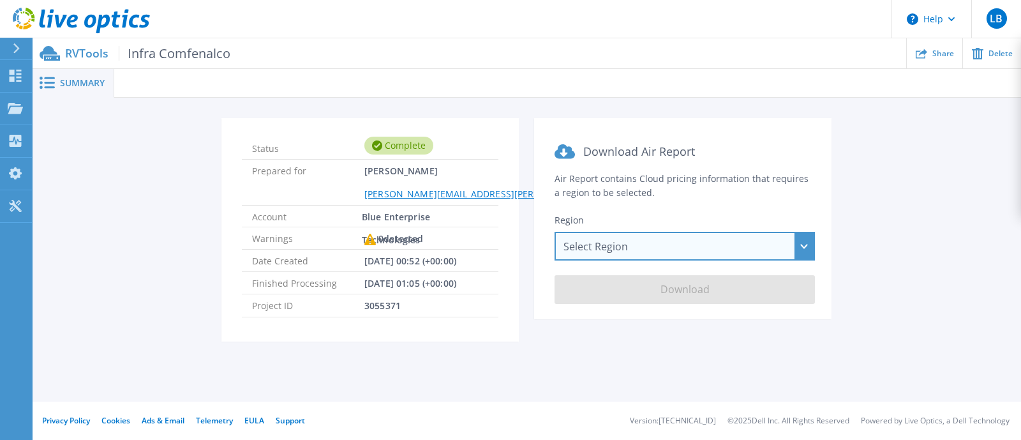
click at [696, 234] on div "Select Region [GEOGRAPHIC_DATA] ([GEOGRAPHIC_DATA]) [GEOGRAPHIC_DATA] ([GEOGRAP…" at bounding box center [685, 246] width 260 height 29
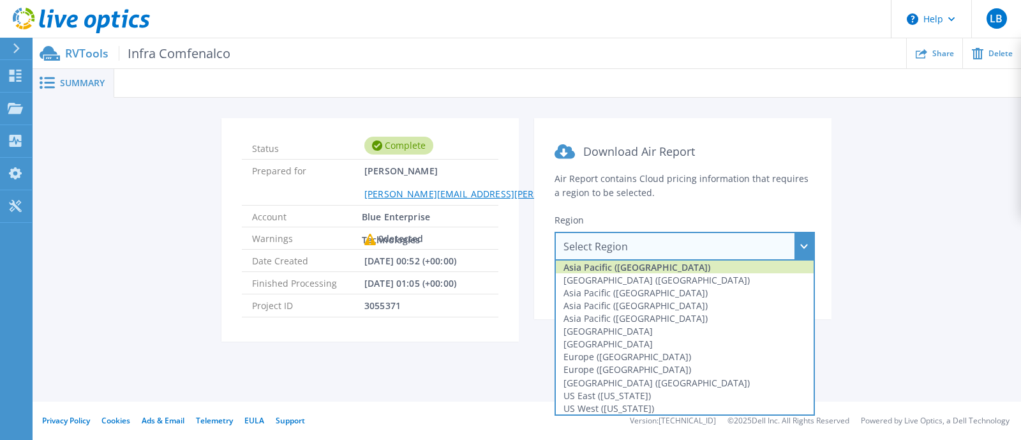
click at [641, 270] on div "Asia Pacific ([GEOGRAPHIC_DATA])" at bounding box center [685, 266] width 258 height 13
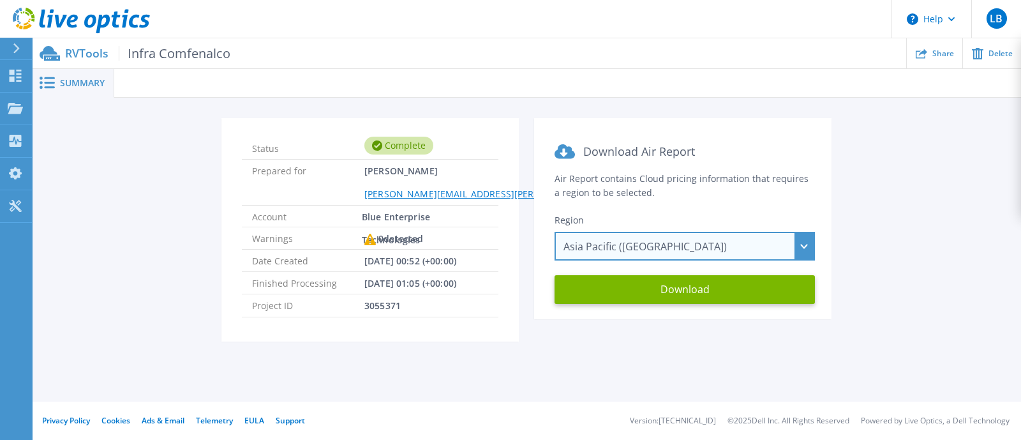
click at [681, 236] on div "Asia Pacific (Hong Kong) Asia Pacific (Hong Kong) Asia Pacific (Mumbai) Asia Pa…" at bounding box center [685, 246] width 260 height 29
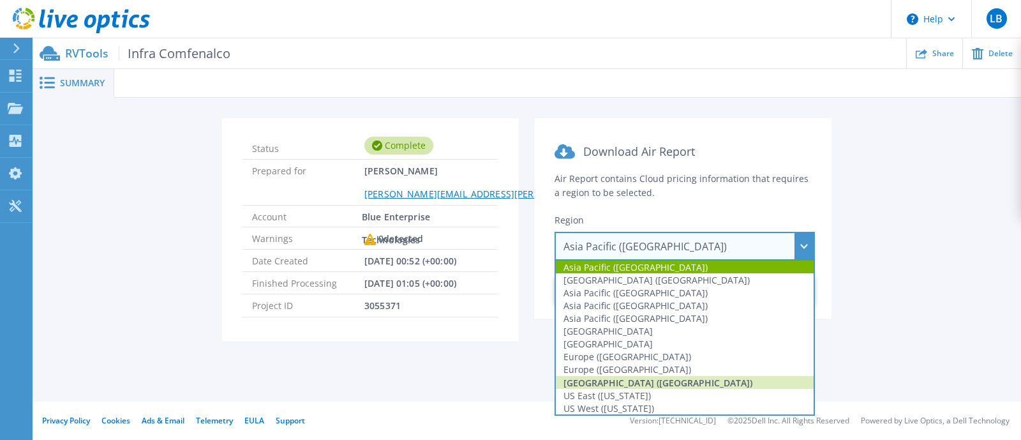
click at [701, 376] on div "South America (Sao Paulo)" at bounding box center [685, 382] width 258 height 13
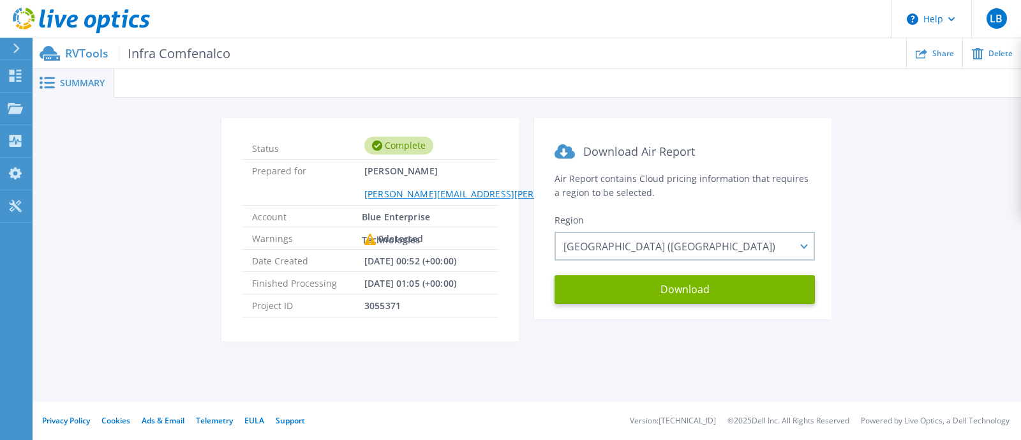
click at [66, 80] on span "Summary" at bounding box center [82, 82] width 45 height 9
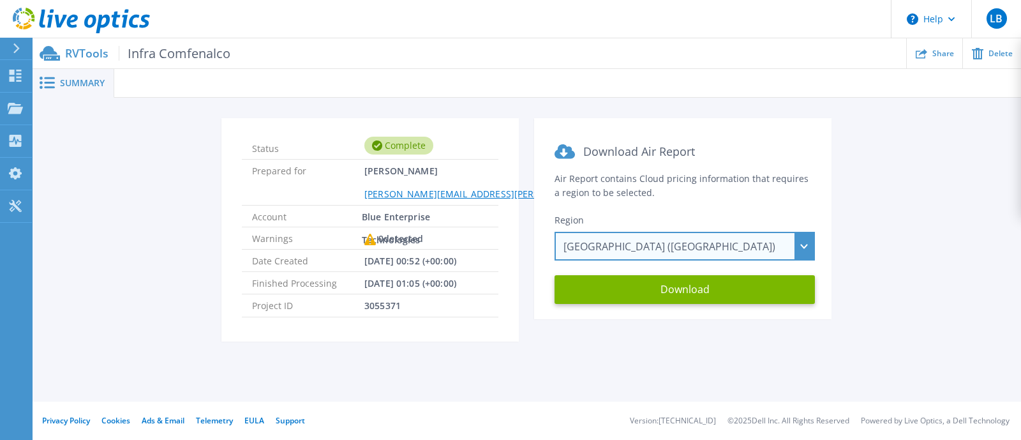
click at [785, 255] on div "South America (Sao Paulo) Asia Pacific (Hong Kong) Asia Pacific (Mumbai) Asia P…" at bounding box center [685, 246] width 260 height 29
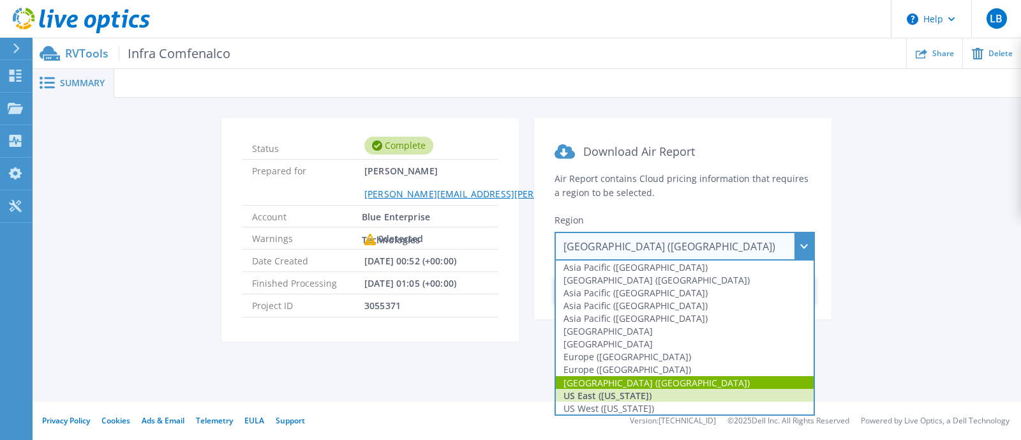
click at [613, 393] on div "US East (Virginia)" at bounding box center [685, 395] width 258 height 13
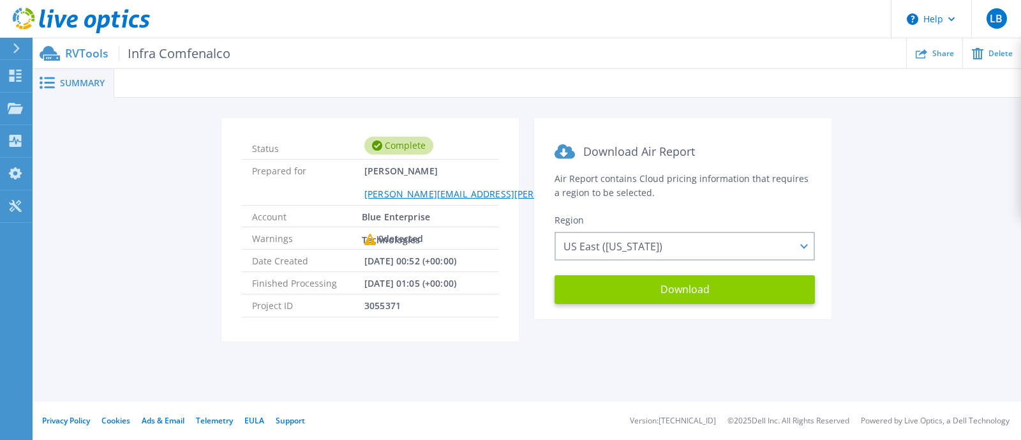
click at [672, 294] on button "Download" at bounding box center [685, 289] width 260 height 29
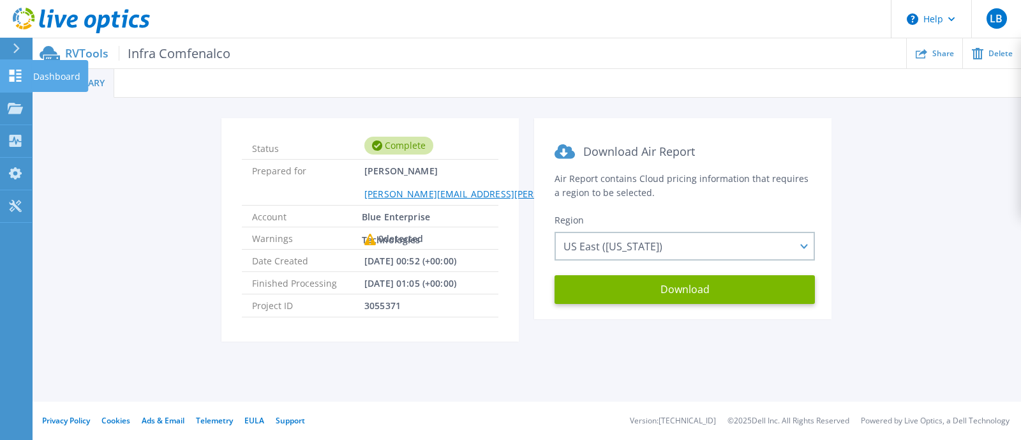
click at [22, 75] on icon at bounding box center [15, 76] width 15 height 12
